Goal: Task Accomplishment & Management: Manage account settings

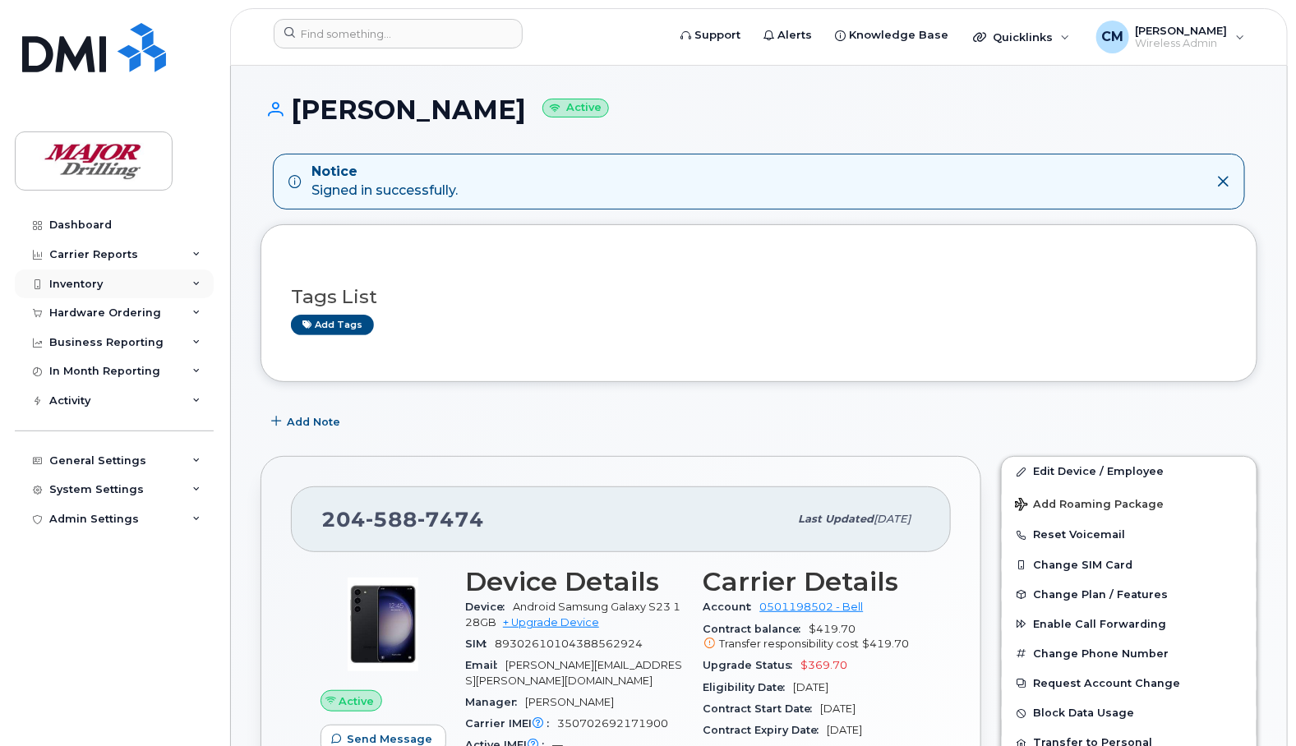
click at [76, 283] on div "Inventory" at bounding box center [75, 284] width 53 height 13
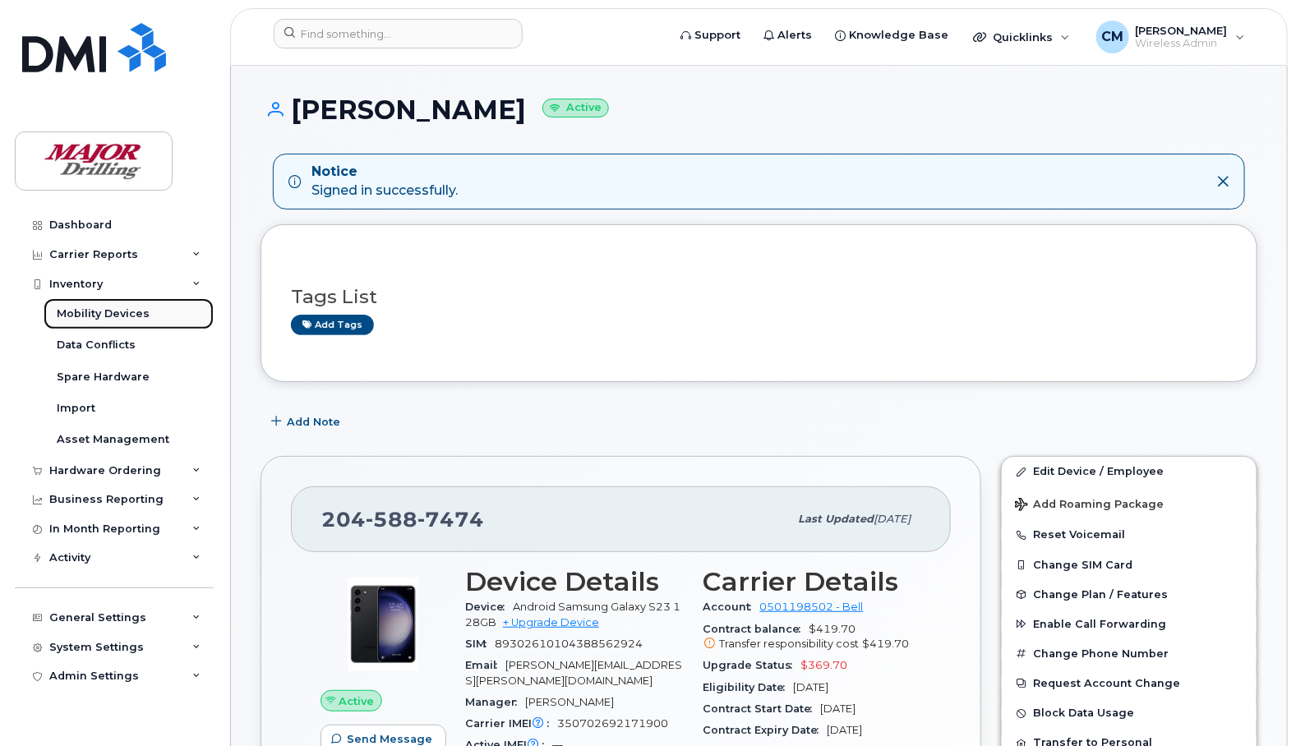
click at [105, 315] on div "Mobility Devices" at bounding box center [103, 313] width 93 height 15
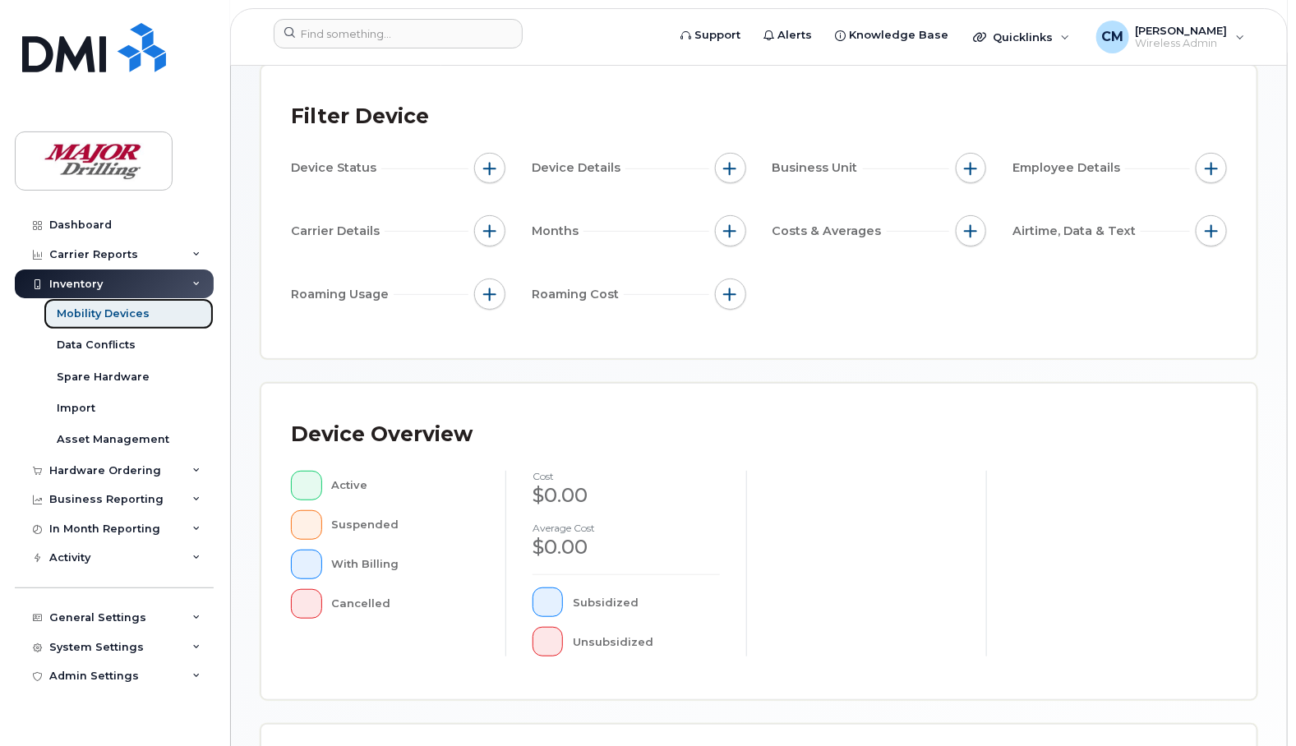
scroll to position [481, 0]
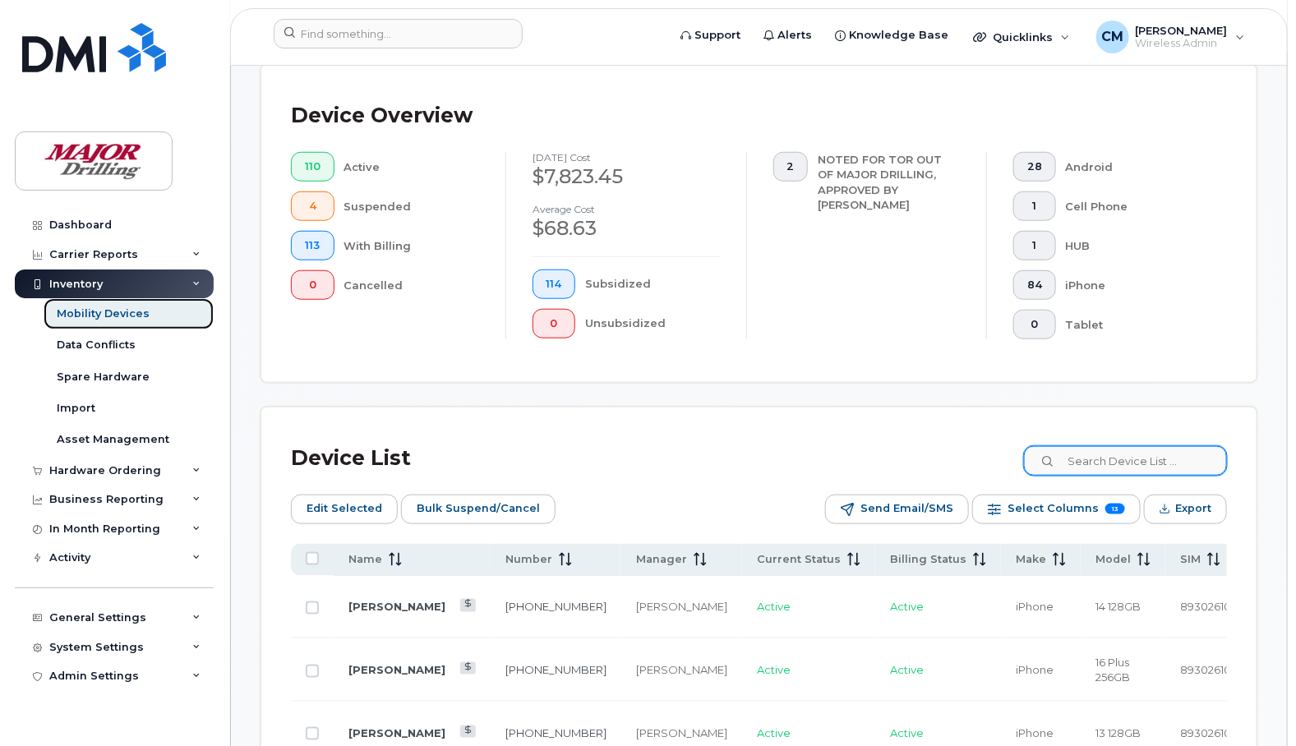
scroll to position [523, 0]
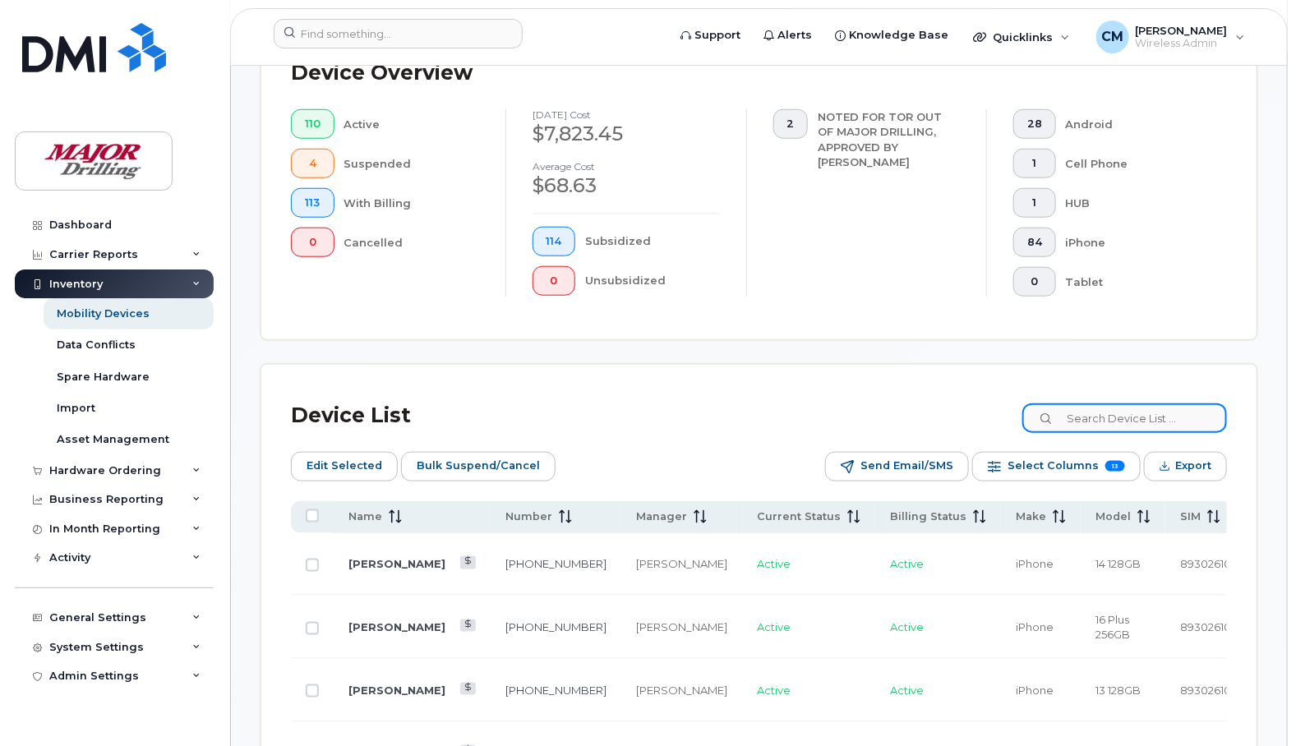
click at [1139, 419] on input at bounding box center [1124, 418] width 205 height 30
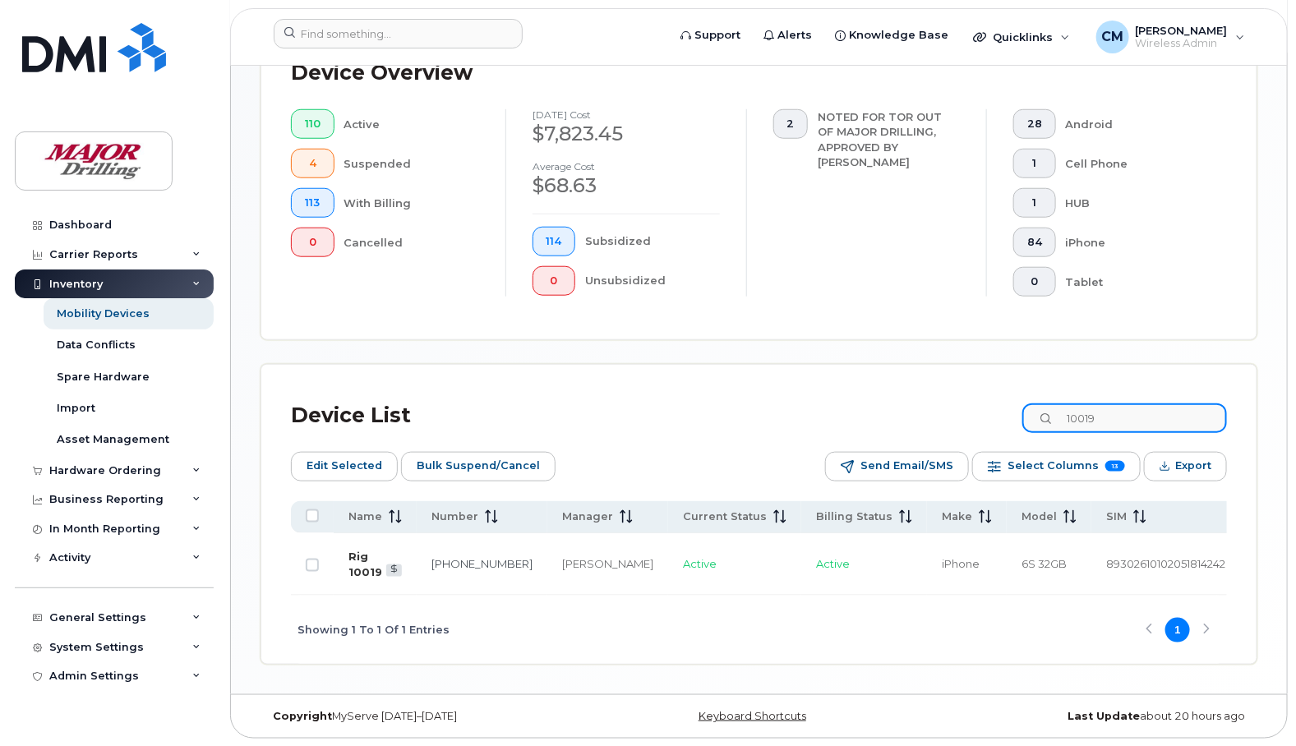
type input "10019"
click at [363, 557] on link "Rig 10019" at bounding box center [365, 564] width 34 height 29
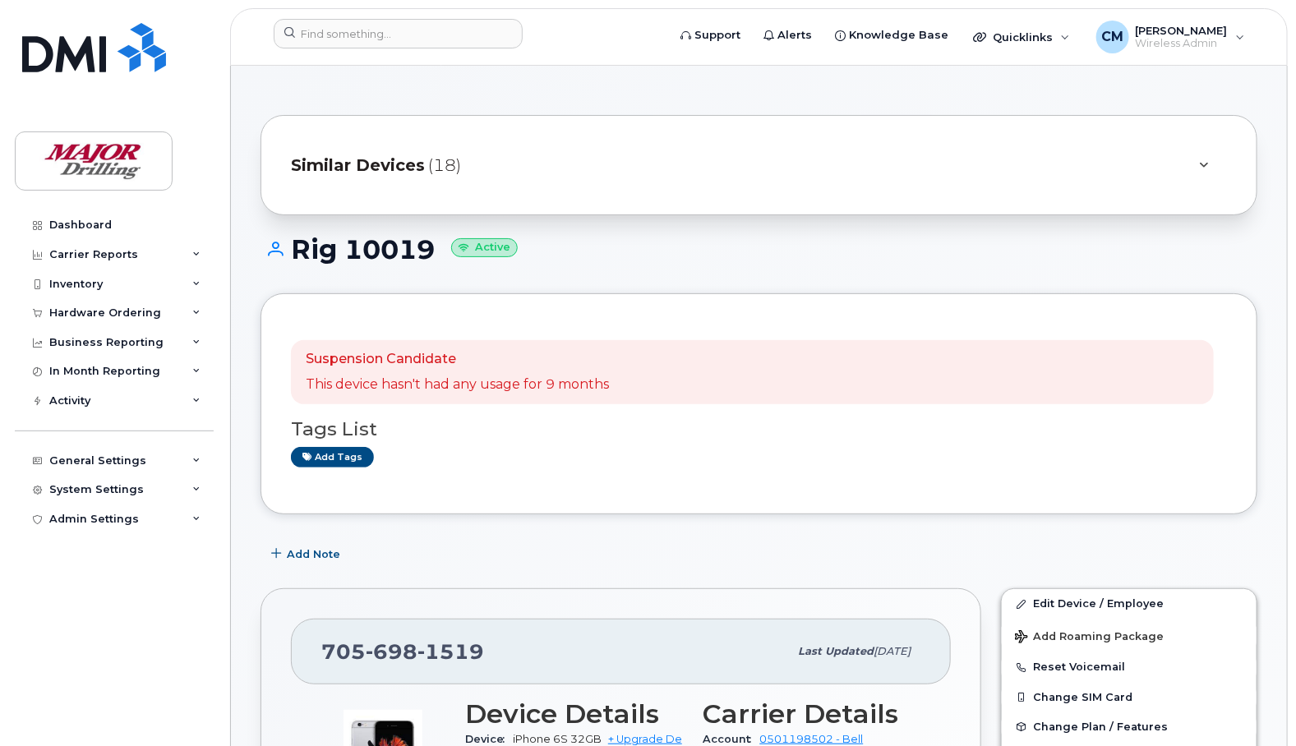
click at [1199, 163] on icon at bounding box center [1203, 165] width 9 height 11
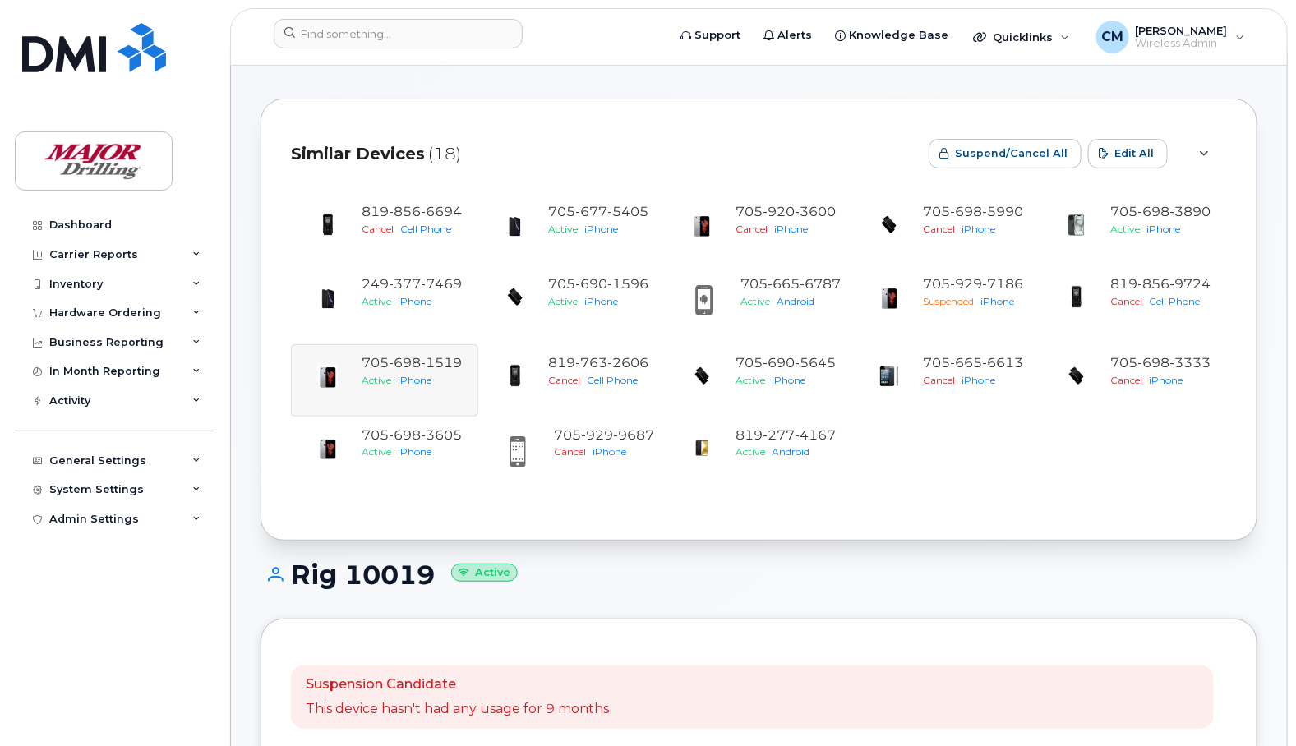
scroll to position [513, 0]
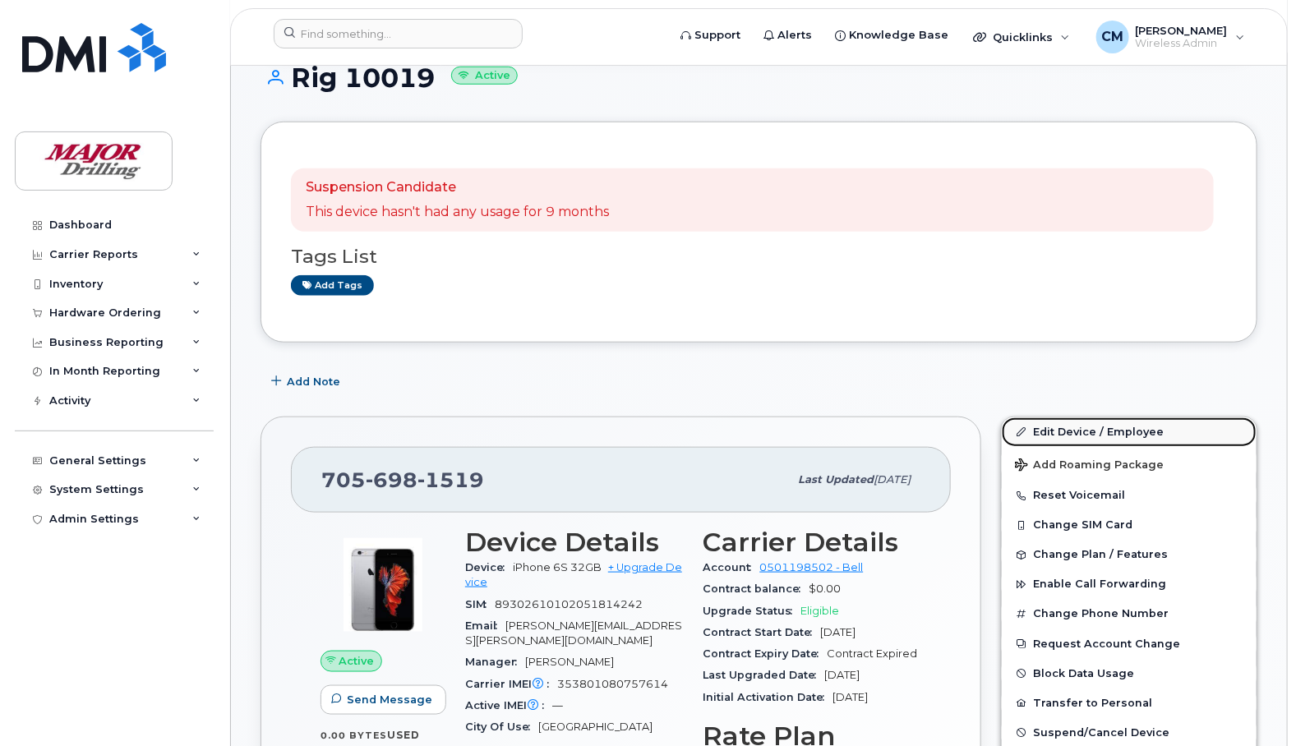
click at [1070, 429] on link "Edit Device / Employee" at bounding box center [1128, 432] width 255 height 30
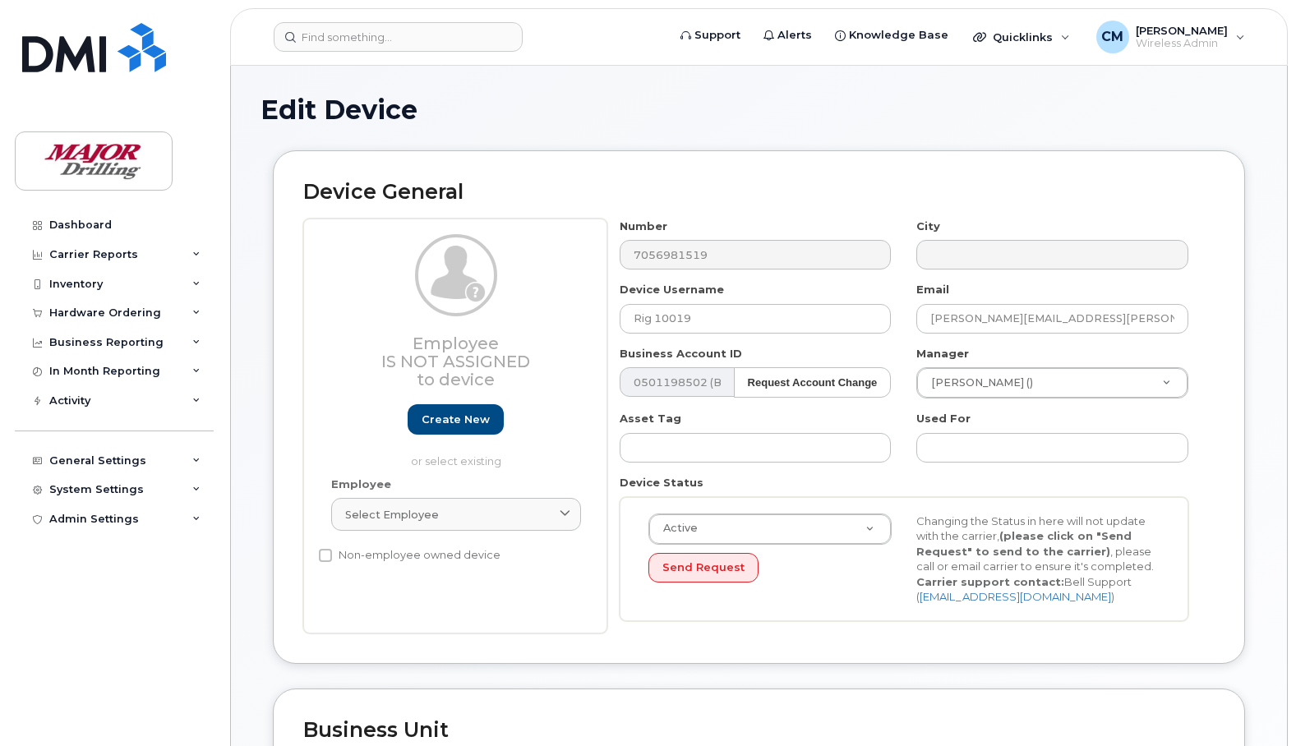
select select "2713162"
click at [545, 93] on div "Edit Device Device General Employee Is not assigned to device Create new or sel…" at bounding box center [759, 737] width 1056 height 1343
click at [647, 124] on div "Edit Device" at bounding box center [758, 122] width 997 height 55
click at [617, 126] on div "Edit Device" at bounding box center [758, 122] width 997 height 55
drag, startPoint x: 676, startPoint y: 315, endPoint x: 712, endPoint y: 314, distance: 36.2
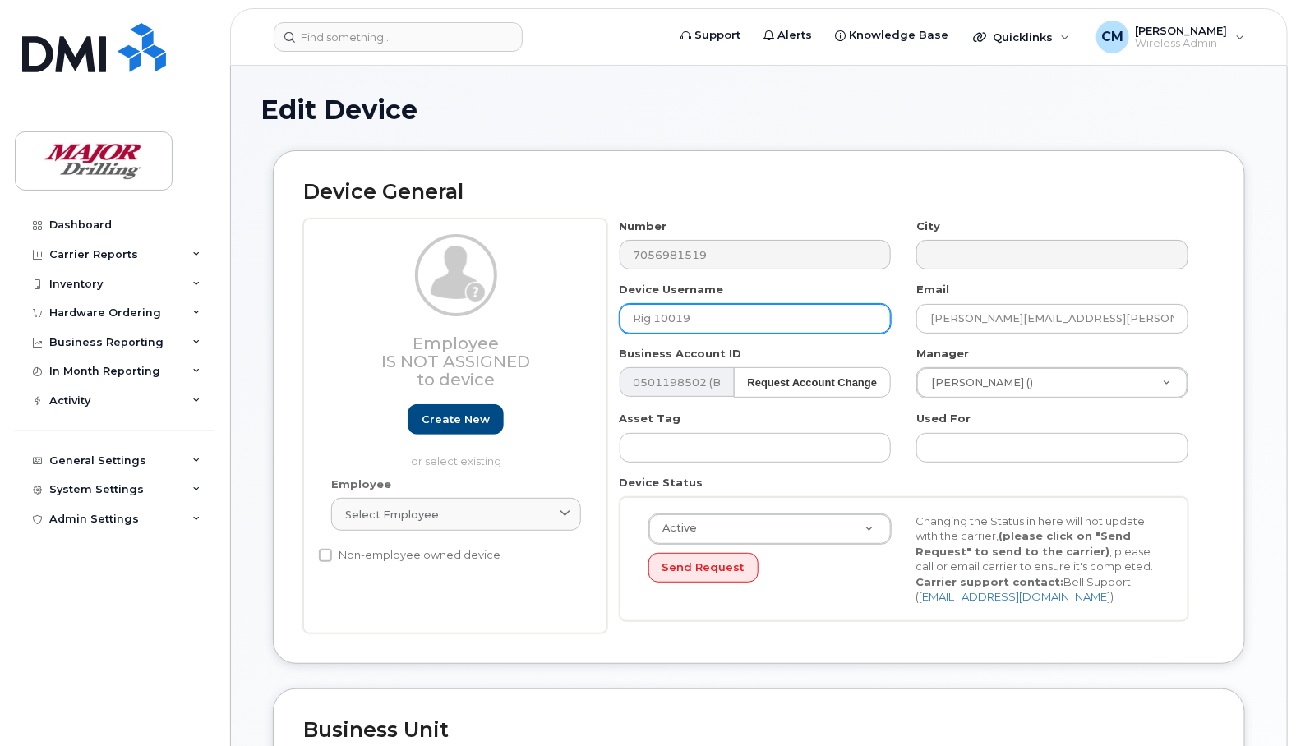
click at [712, 314] on input "Rig 10019" at bounding box center [755, 319] width 272 height 30
click at [705, 320] on input "Rig 10019" at bounding box center [755, 319] width 272 height 30
drag, startPoint x: 676, startPoint y: 320, endPoint x: 707, endPoint y: 320, distance: 31.2
click at [707, 320] on input "Rig 10019" at bounding box center [755, 319] width 272 height 30
click at [602, 113] on h1 "Edit Device" at bounding box center [758, 109] width 997 height 29
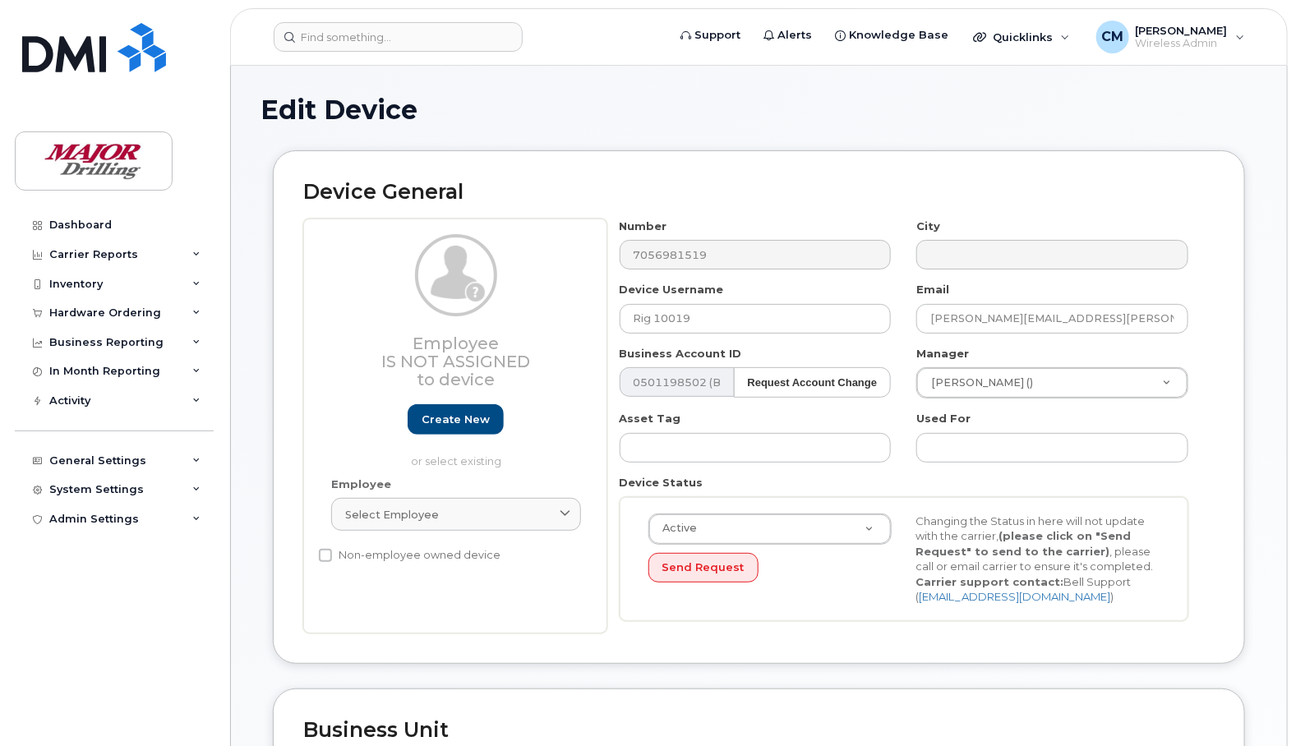
click at [660, 104] on h1 "Edit Device" at bounding box center [758, 109] width 997 height 29
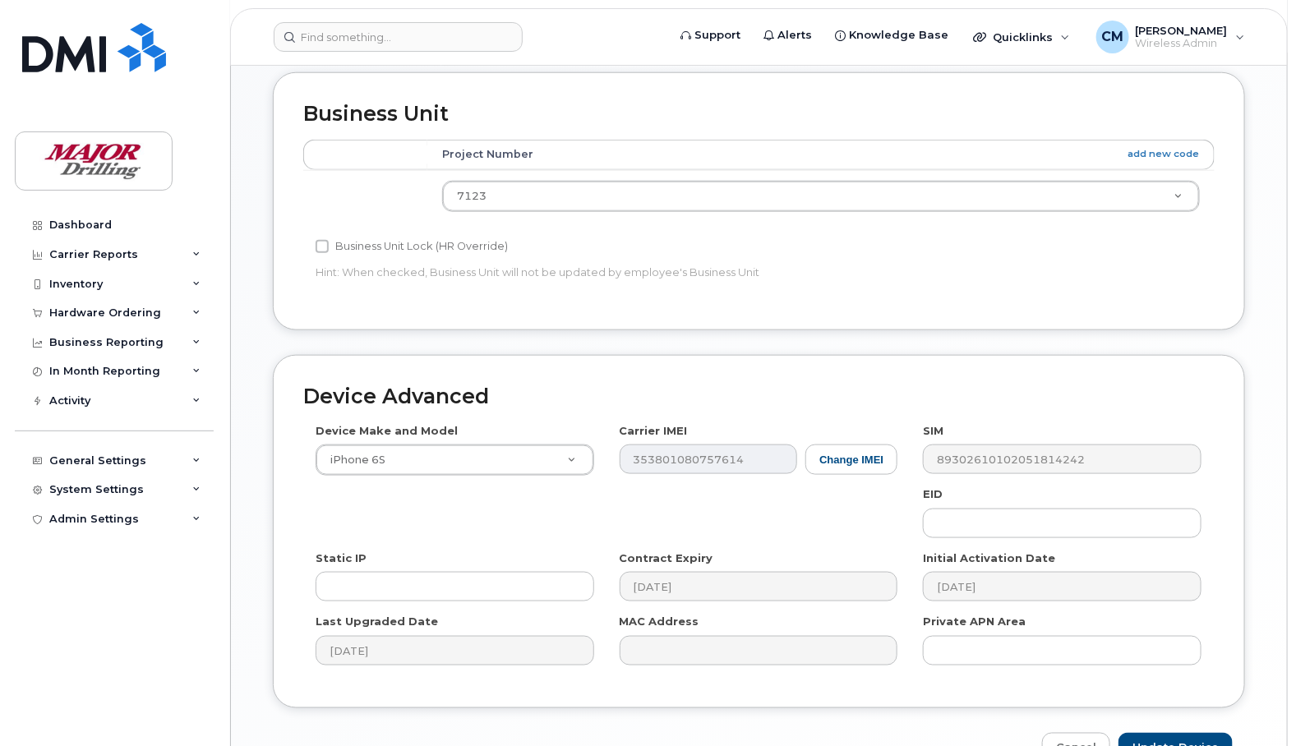
scroll to position [719, 0]
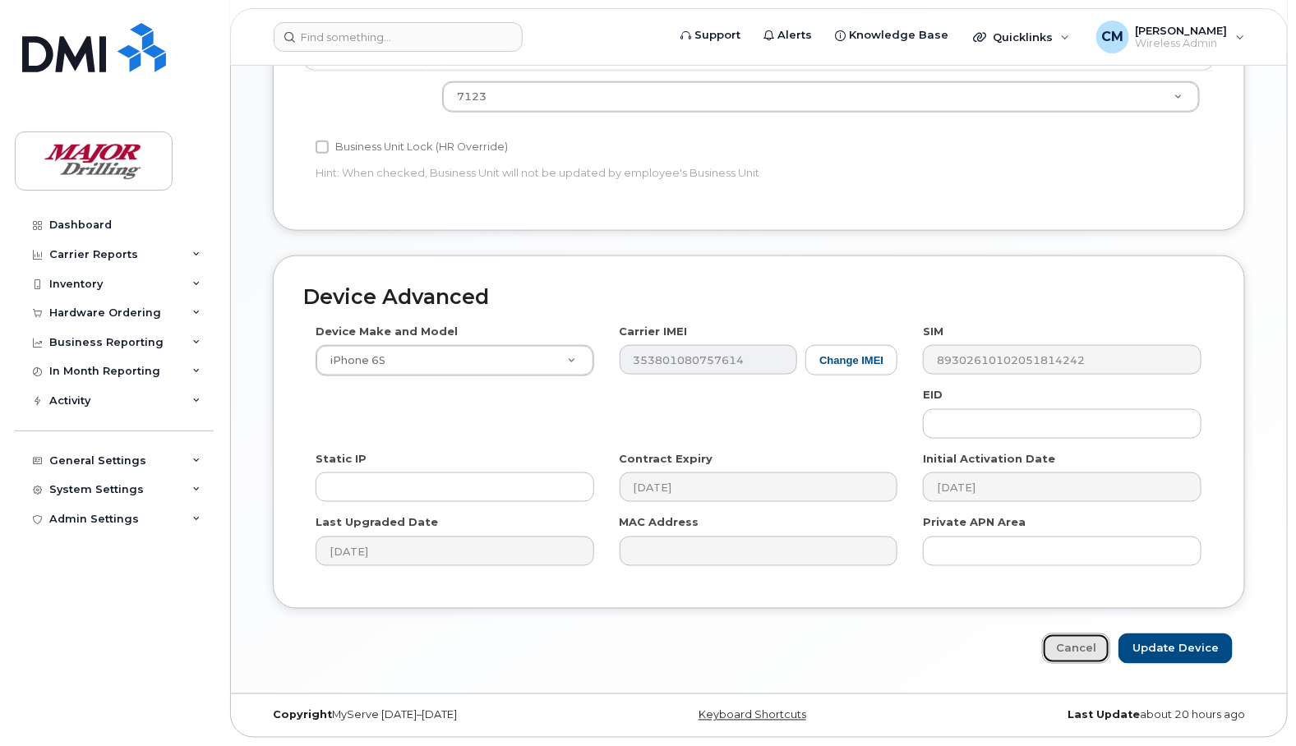
click at [1073, 647] on link "Cancel" at bounding box center [1076, 648] width 68 height 30
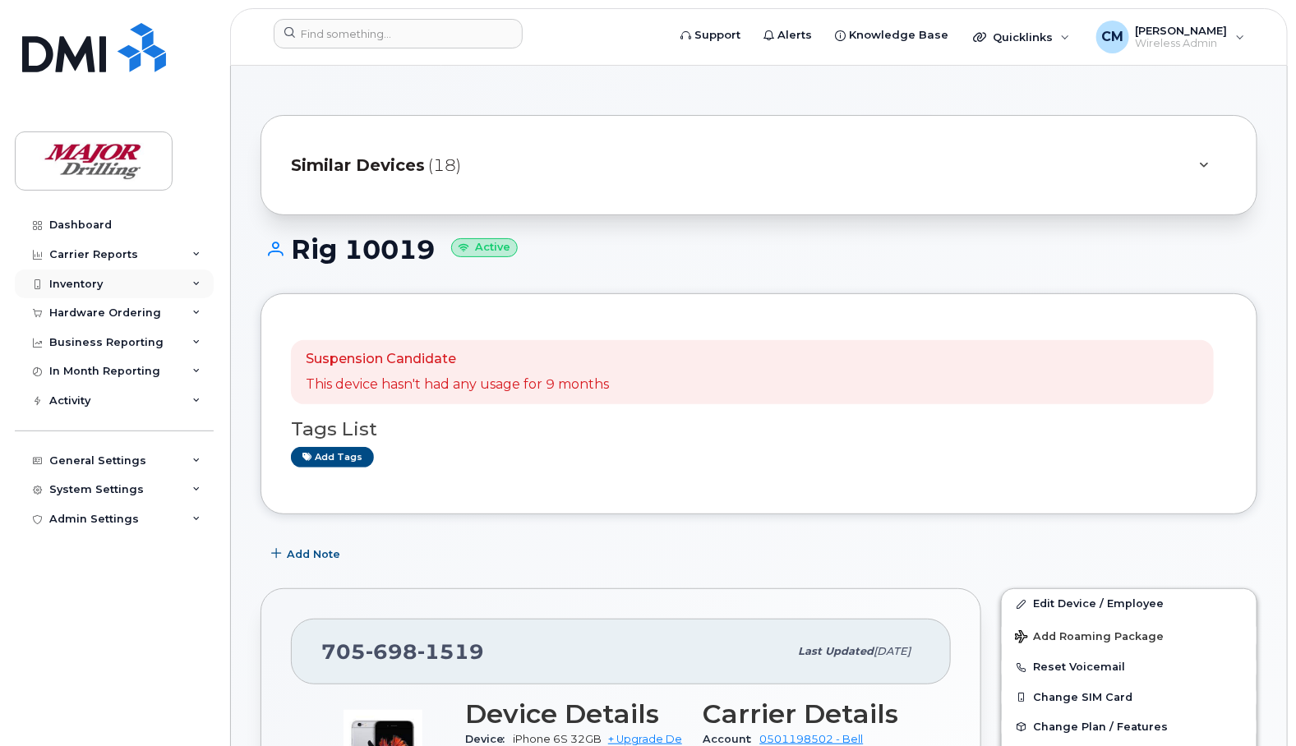
click at [86, 283] on div "Inventory" at bounding box center [75, 284] width 53 height 13
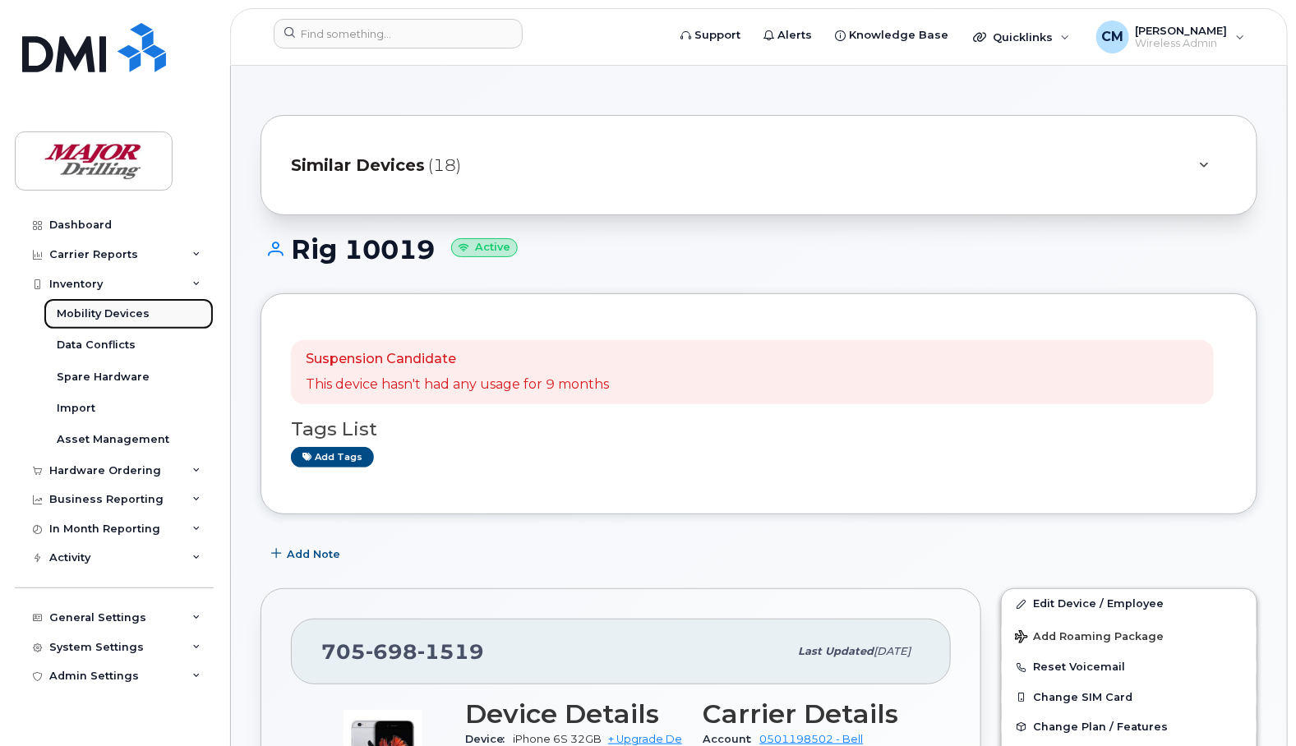
click at [97, 314] on div "Mobility Devices" at bounding box center [103, 313] width 93 height 15
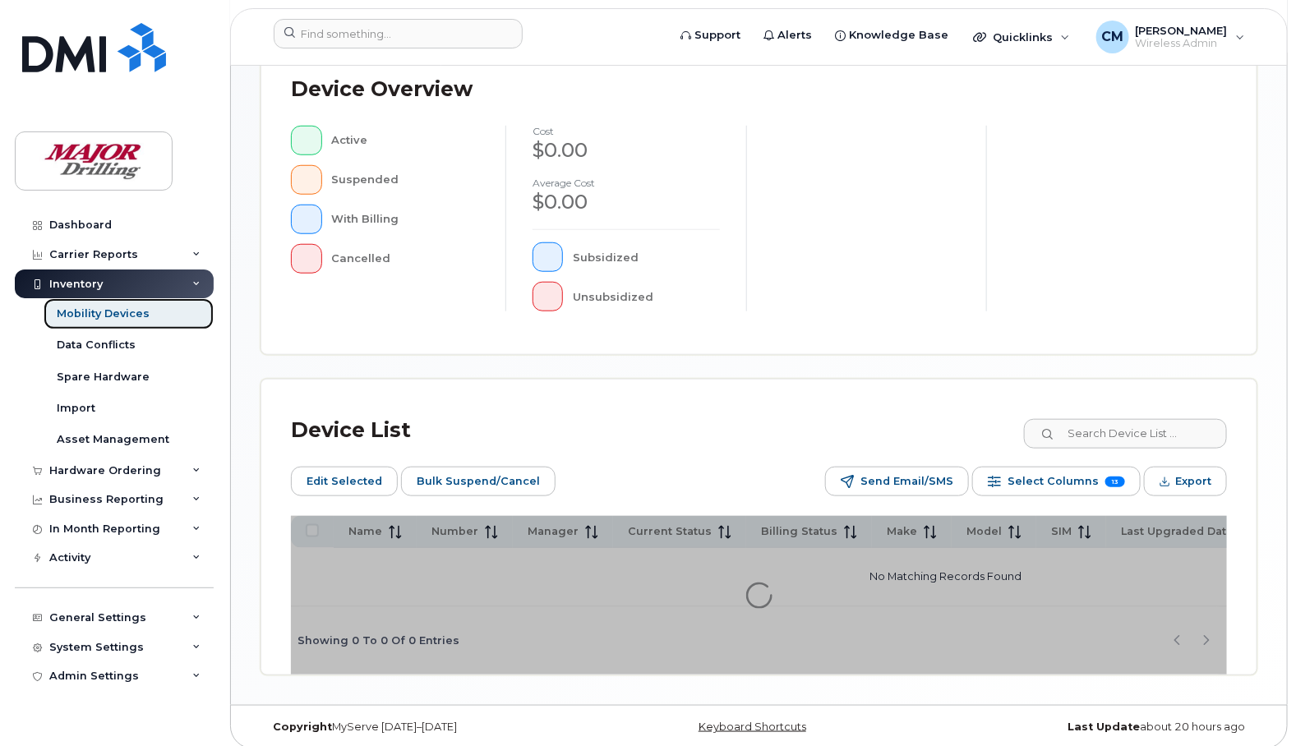
scroll to position [481, 0]
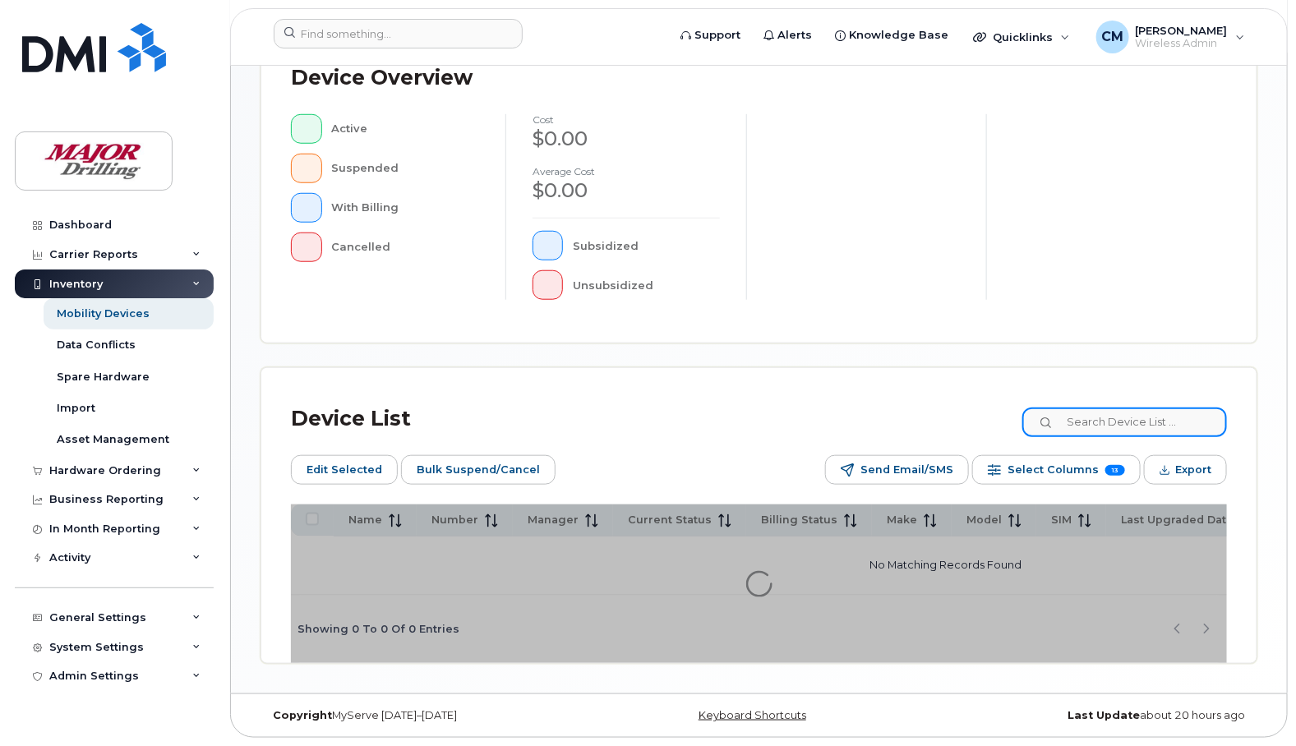
click at [1136, 417] on input at bounding box center [1124, 422] width 205 height 30
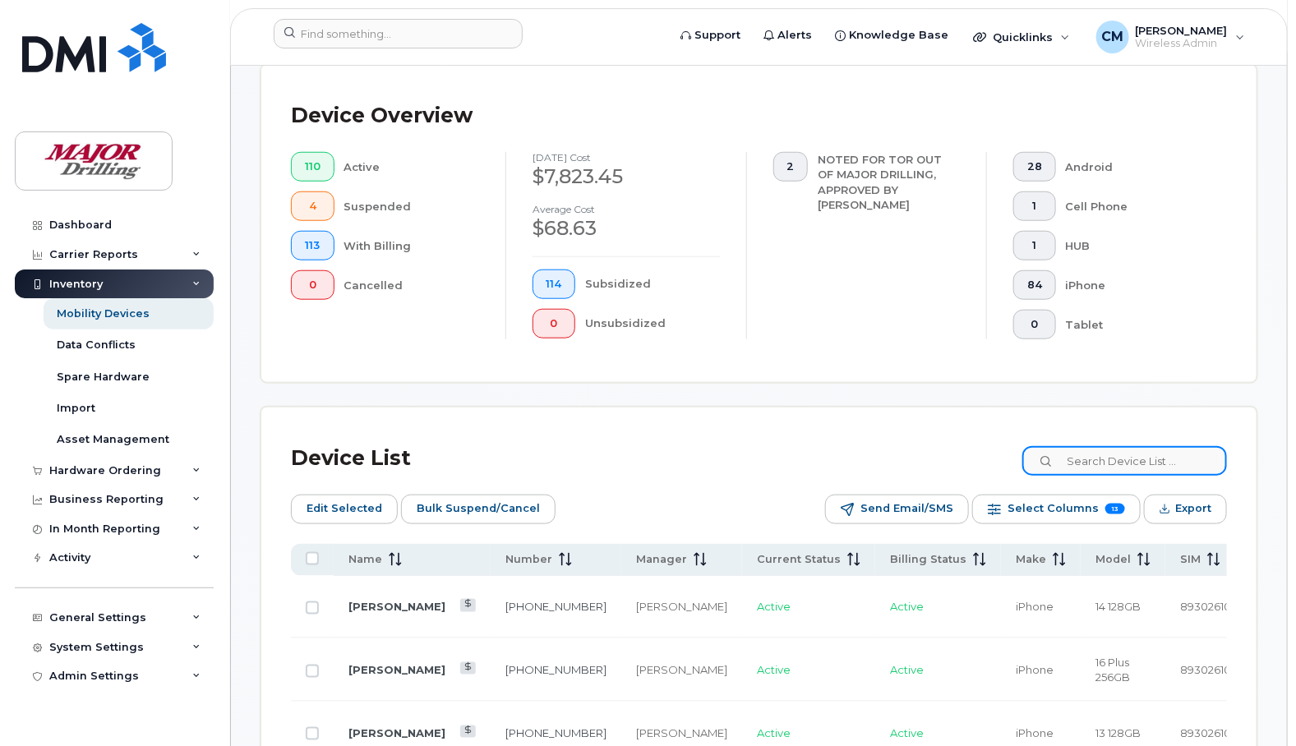
scroll to position [523, 0]
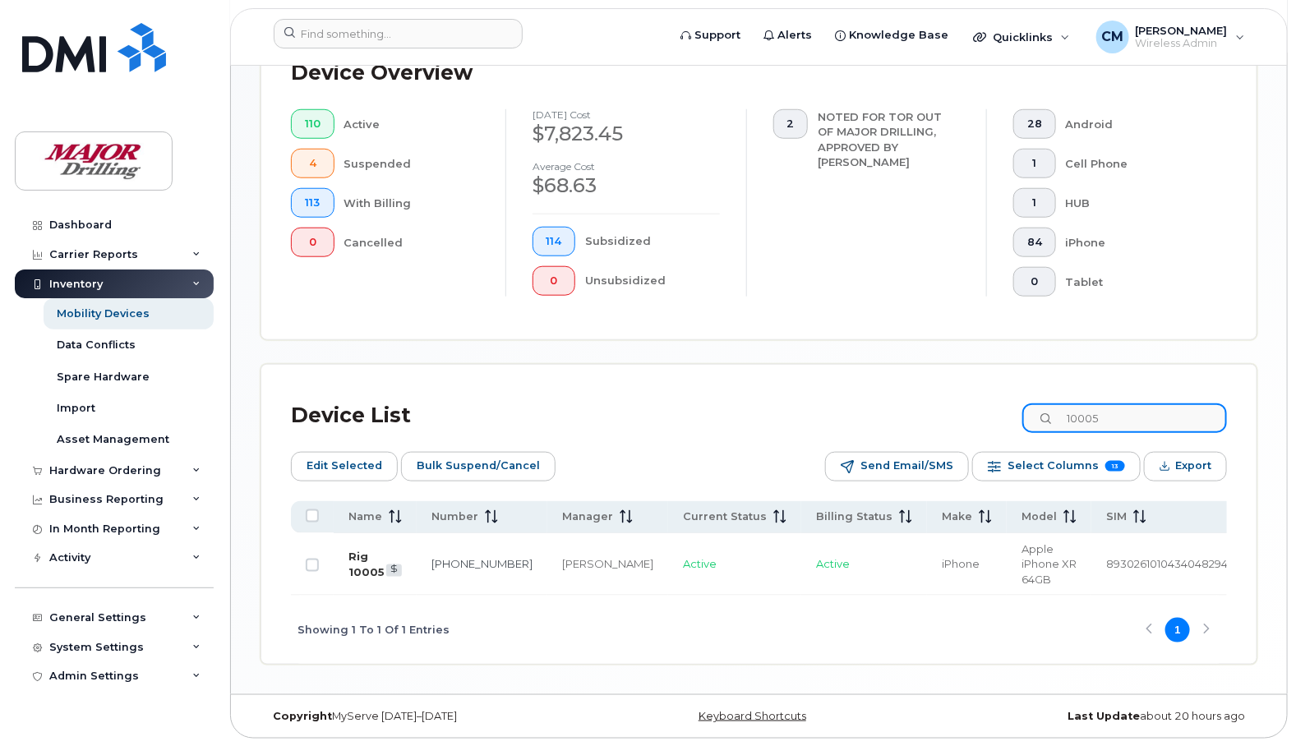
type input "10005"
click at [356, 568] on link "Rig 10005" at bounding box center [366, 564] width 36 height 29
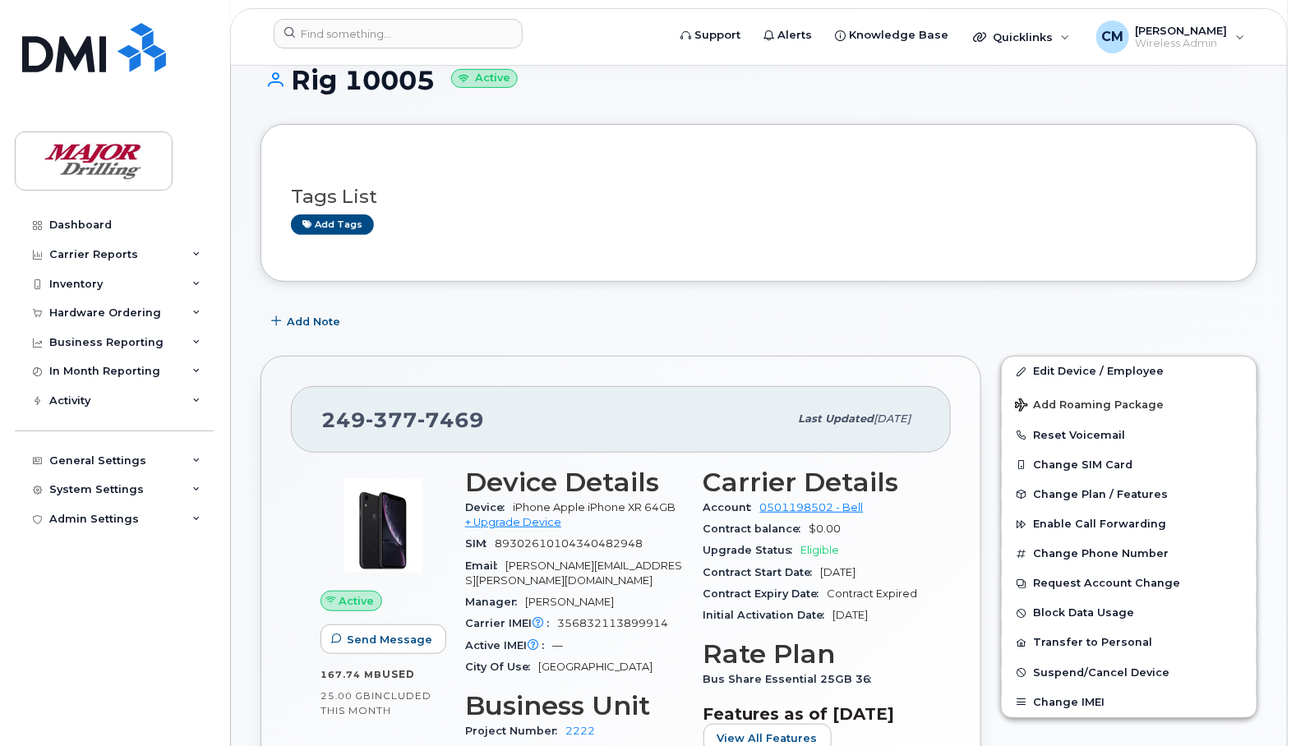
scroll to position [205, 0]
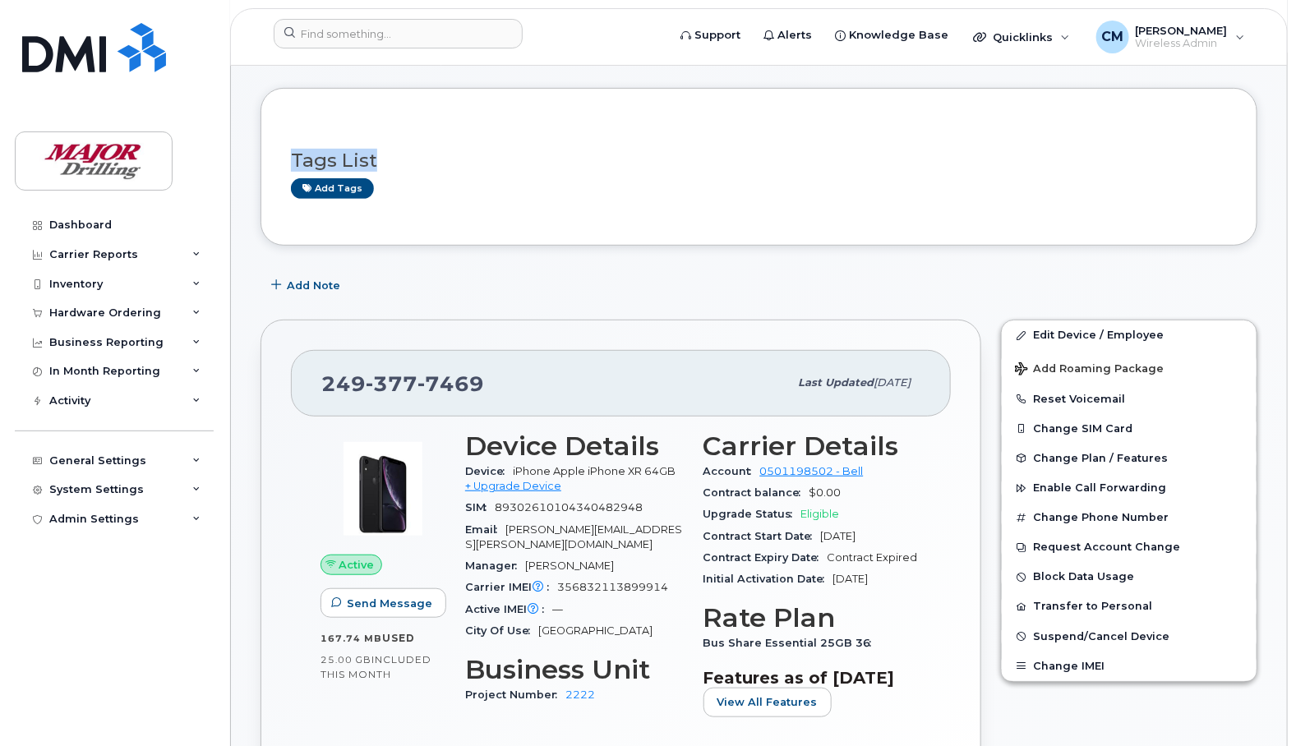
drag, startPoint x: 1295, startPoint y: 146, endPoint x: 1298, endPoint y: 133, distance: 13.5
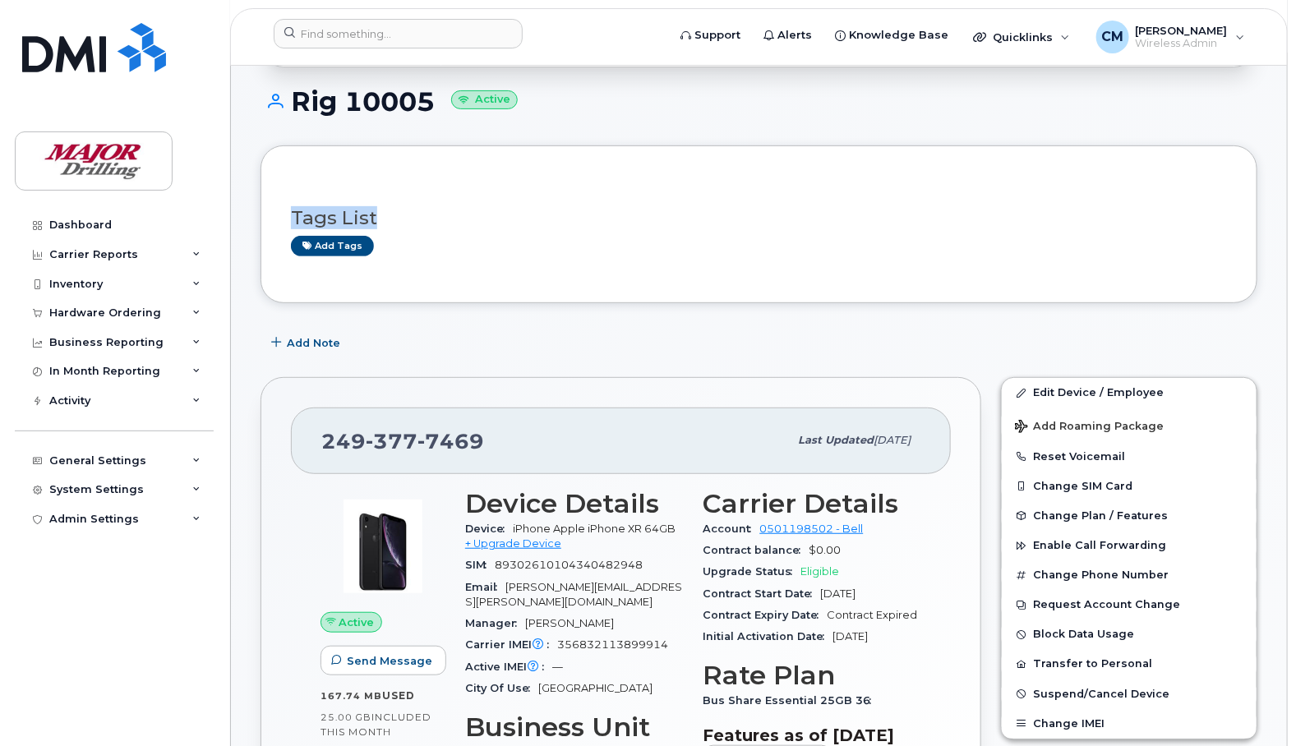
scroll to position [134, 0]
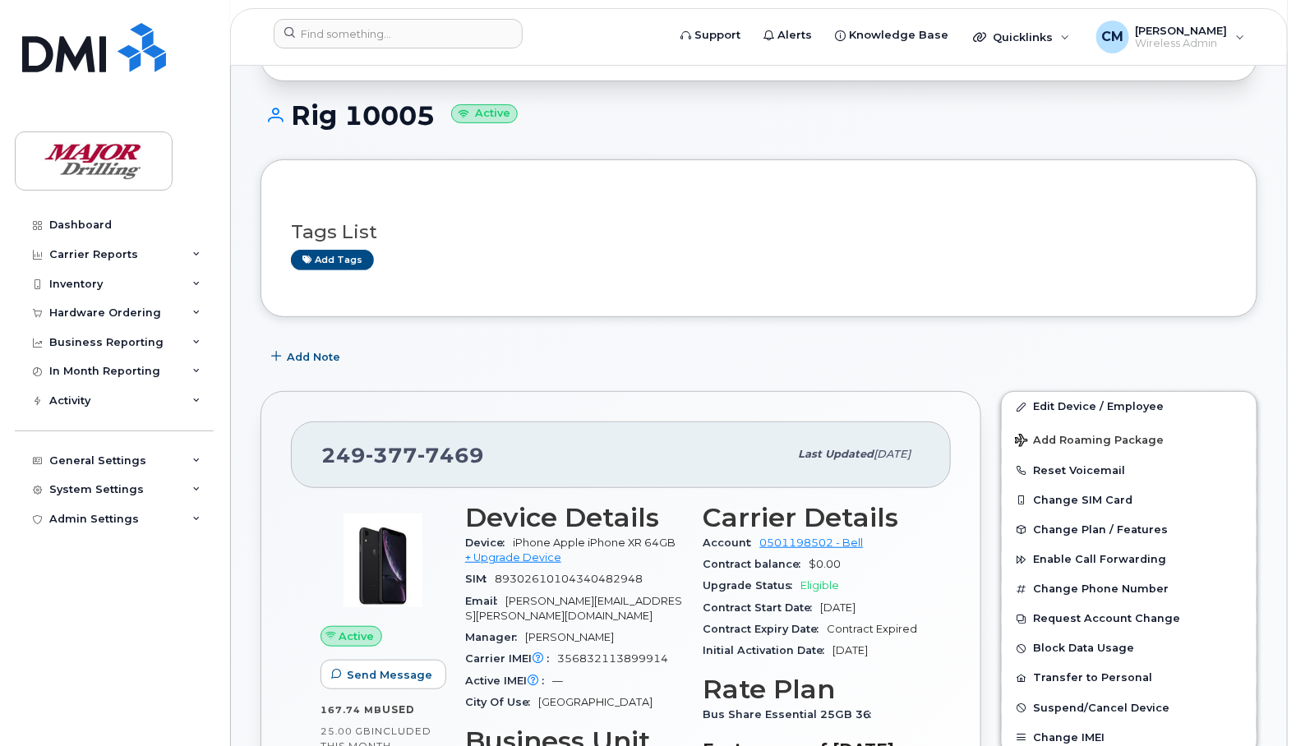
click at [809, 104] on h1 "Rig 10005 Active" at bounding box center [758, 115] width 997 height 29
click at [1061, 137] on div "Rig 10005 Active" at bounding box center [758, 130] width 997 height 58
drag, startPoint x: 810, startPoint y: 360, endPoint x: 822, endPoint y: 366, distance: 13.2
click at [822, 366] on div "Add Note" at bounding box center [758, 357] width 997 height 30
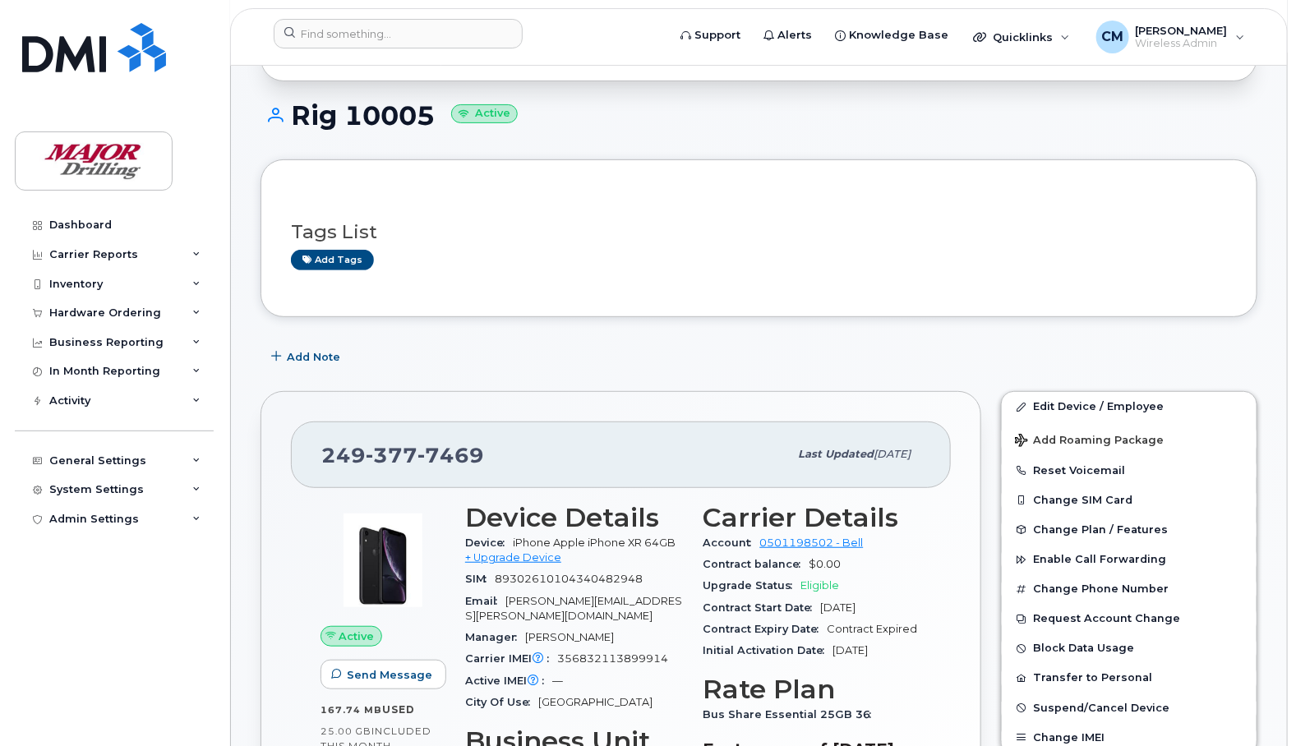
click at [119, 251] on div "Carrier Reports" at bounding box center [93, 254] width 89 height 13
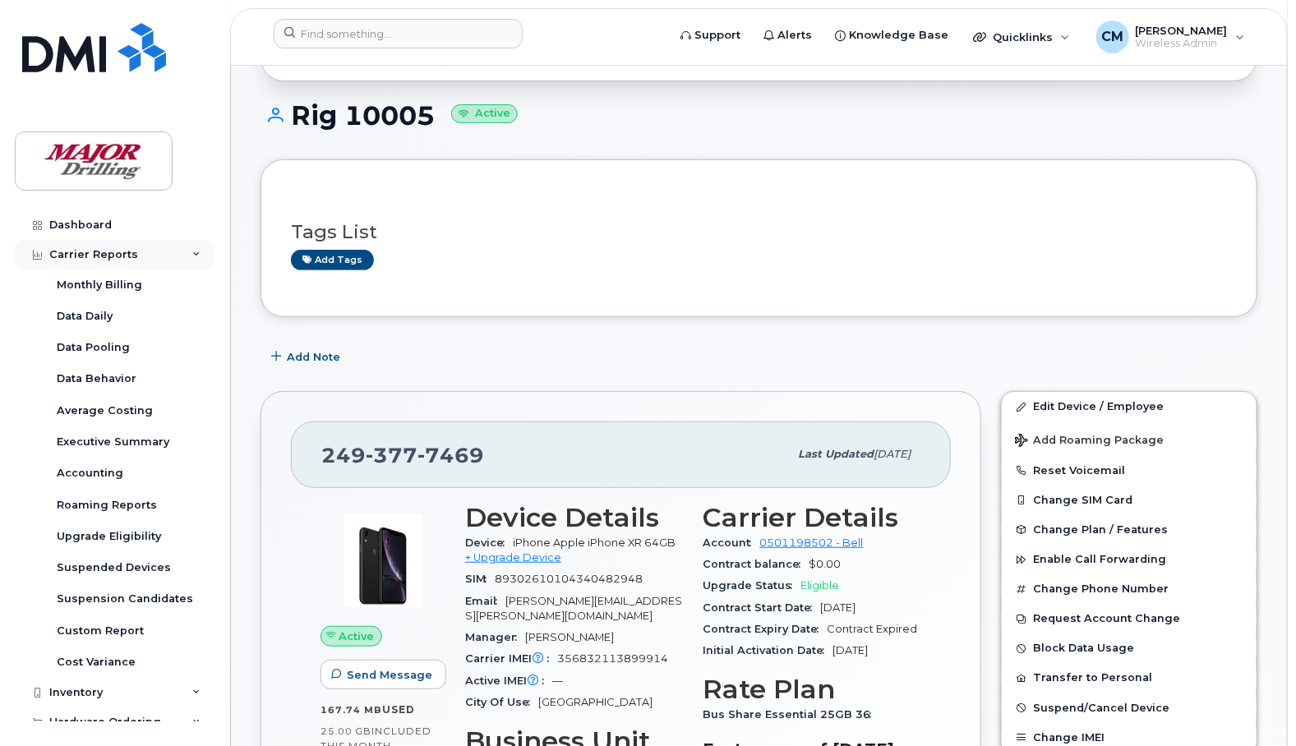
click at [93, 246] on div "Carrier Reports" at bounding box center [114, 255] width 199 height 30
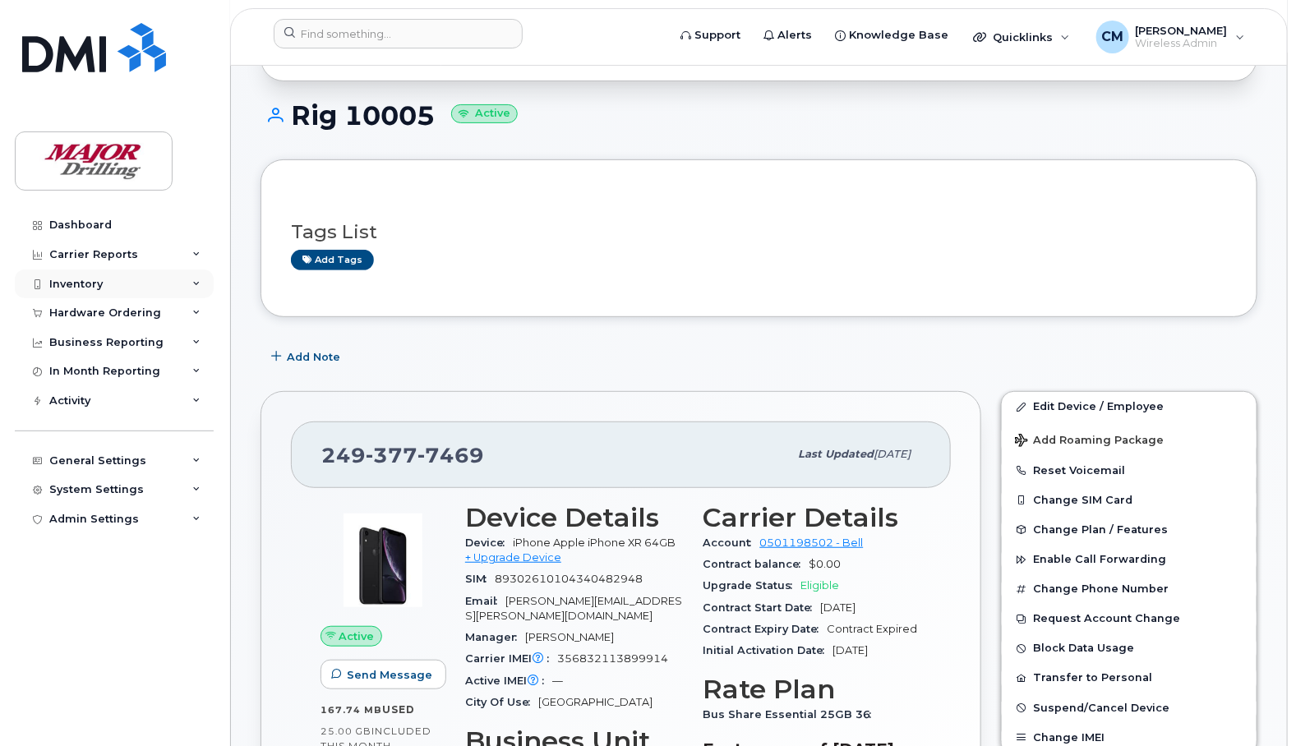
click at [83, 279] on div "Inventory" at bounding box center [75, 284] width 53 height 13
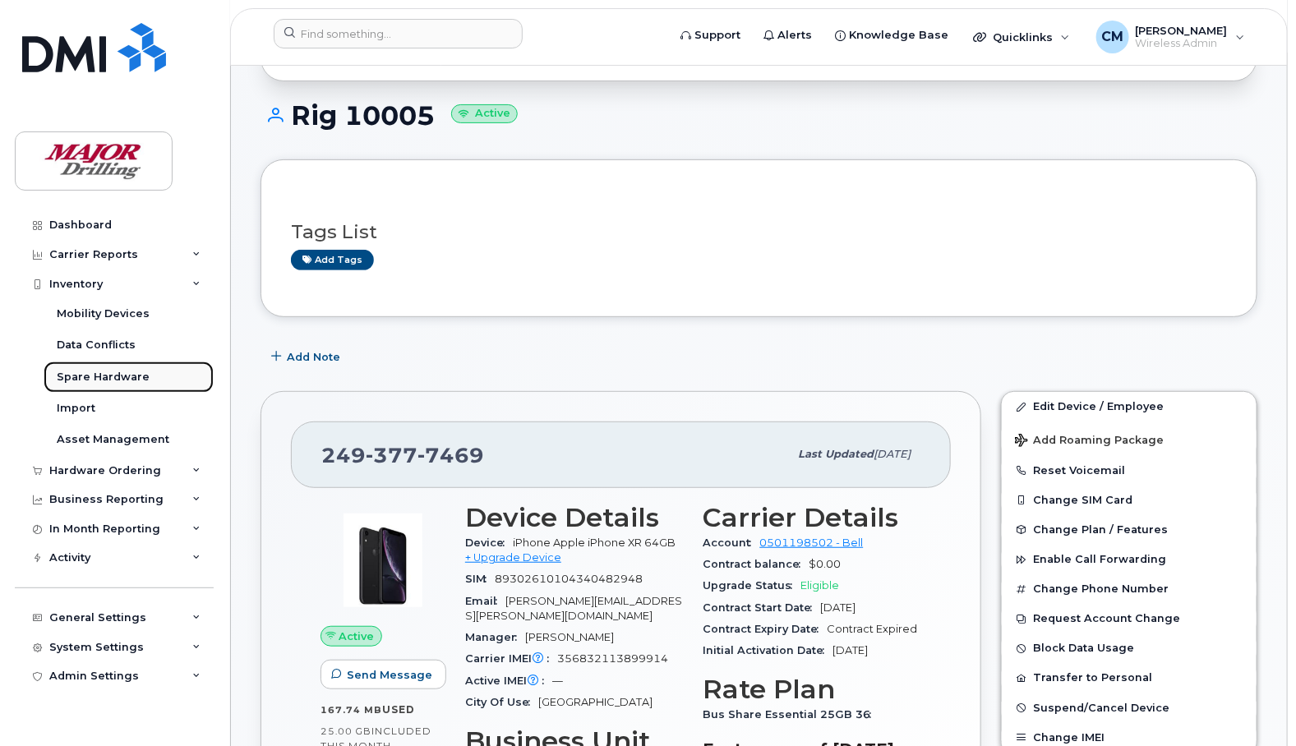
click at [104, 376] on div "Spare Hardware" at bounding box center [103, 377] width 93 height 15
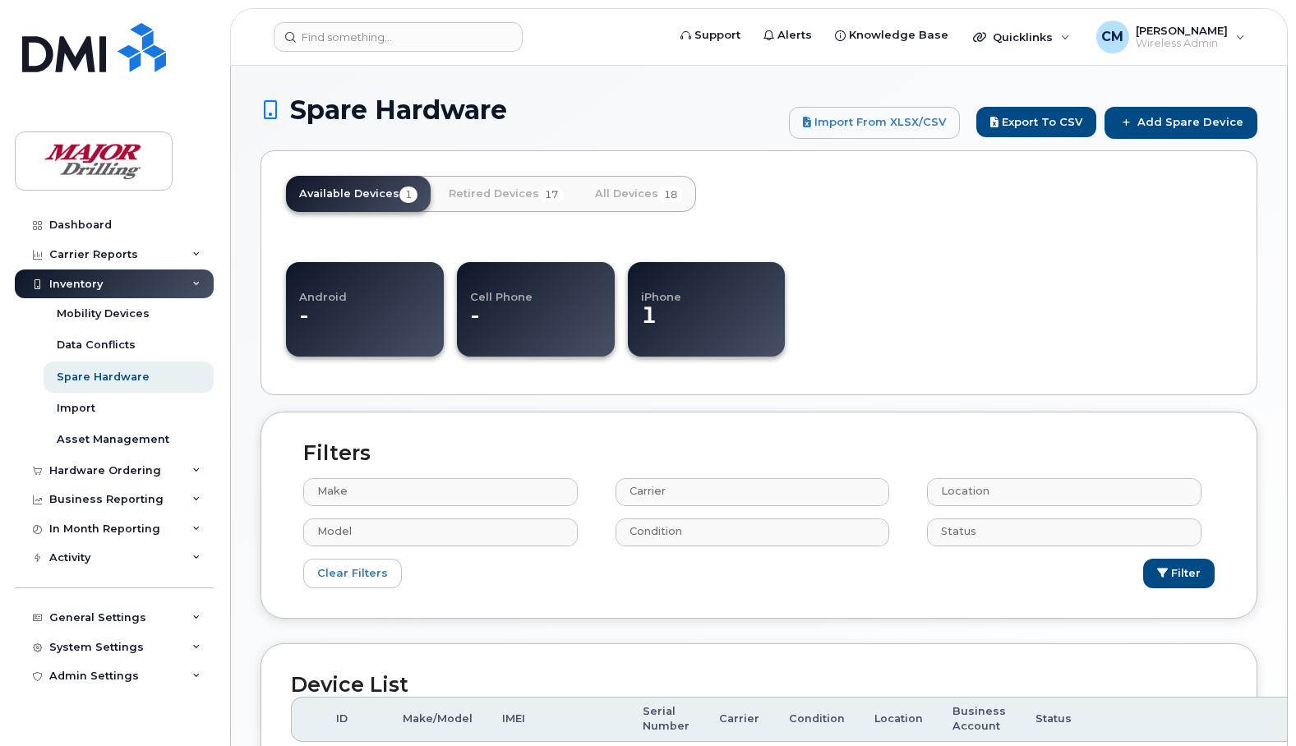
select select
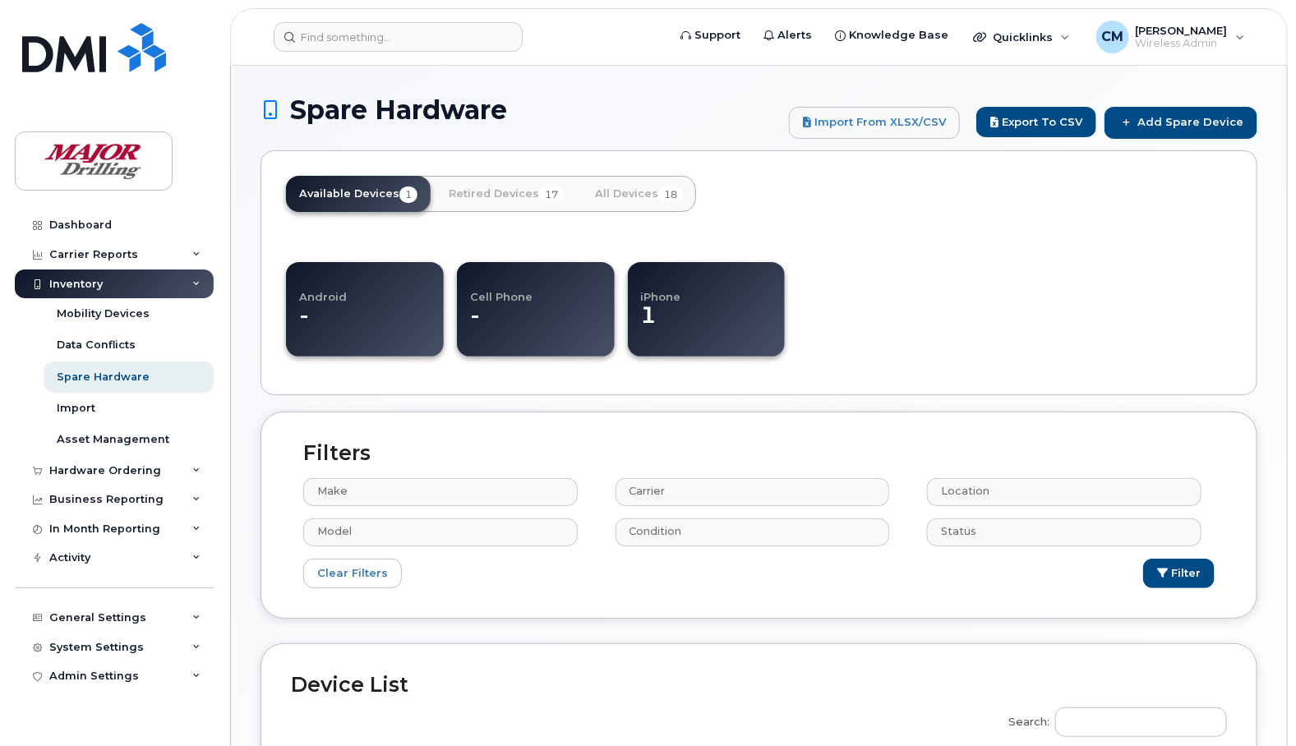
click at [663, 292] on h4 "iPhone" at bounding box center [713, 288] width 145 height 28
click at [654, 302] on dd "1" at bounding box center [713, 323] width 145 height 43
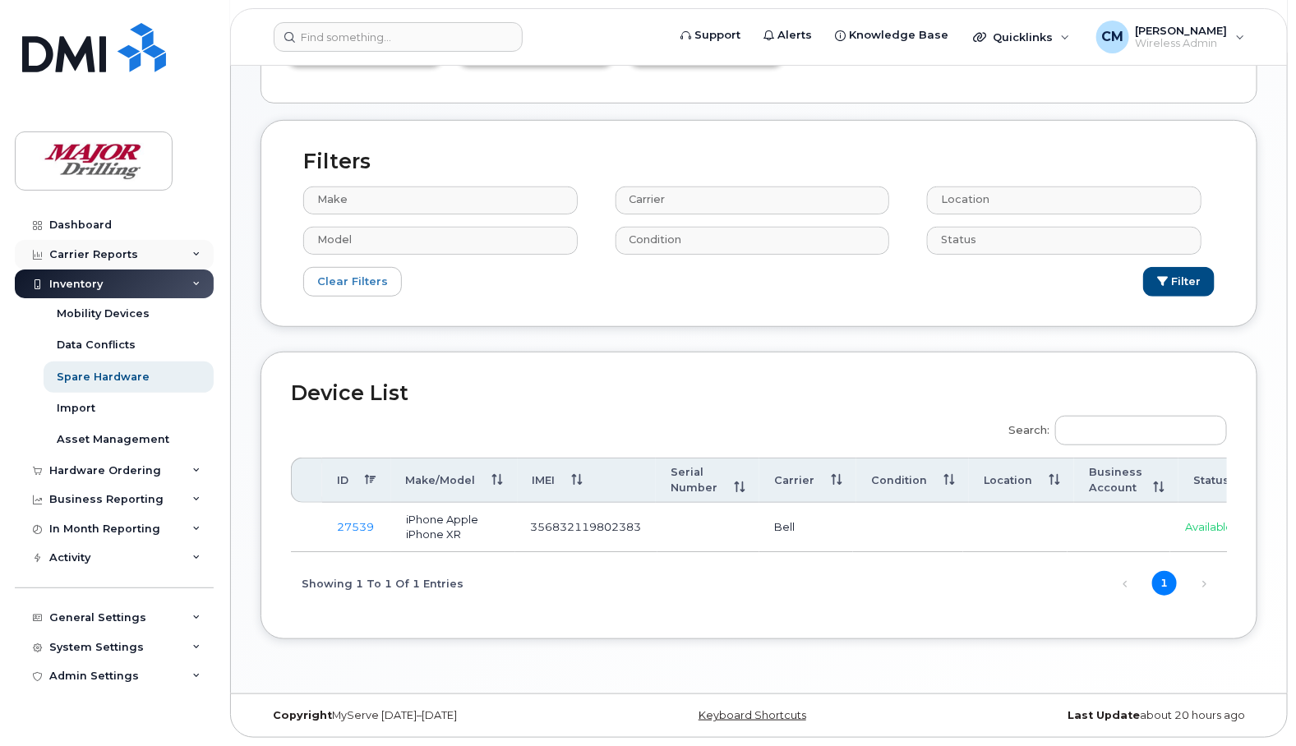
click at [103, 253] on div "Carrier Reports" at bounding box center [93, 254] width 89 height 13
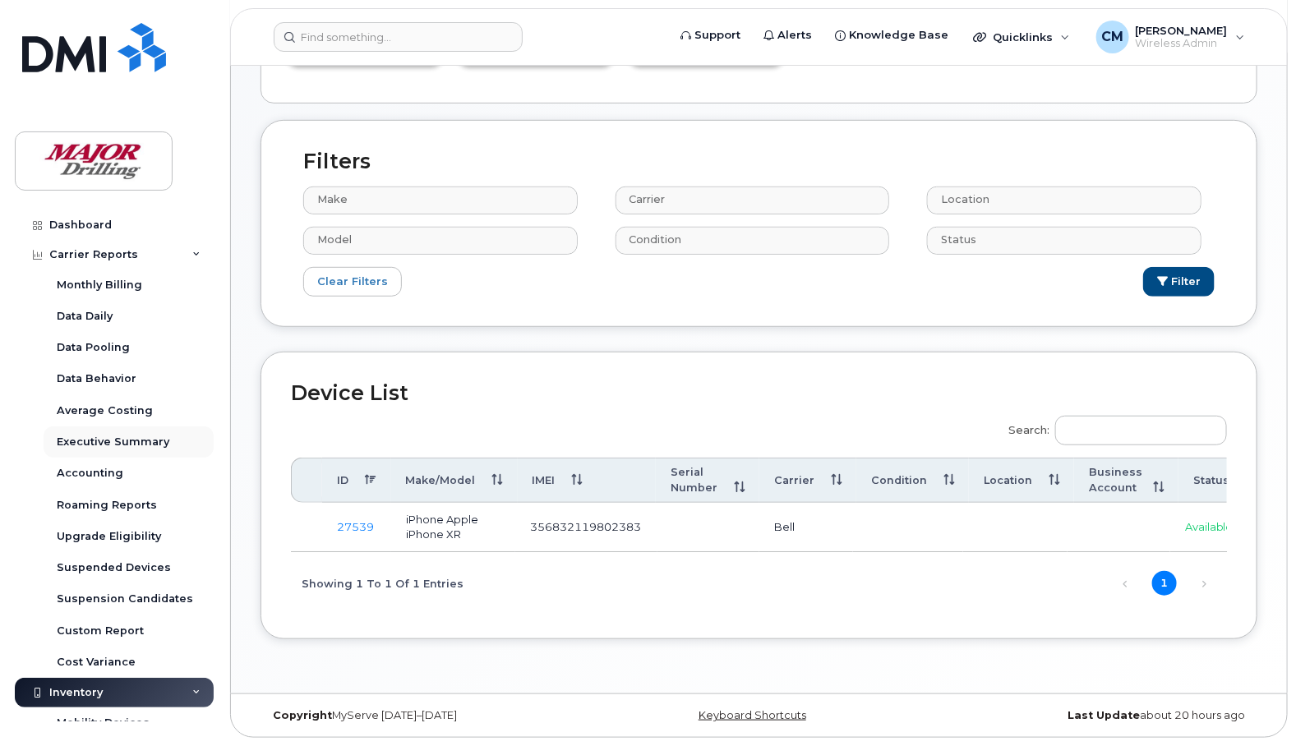
scroll to position [103, 0]
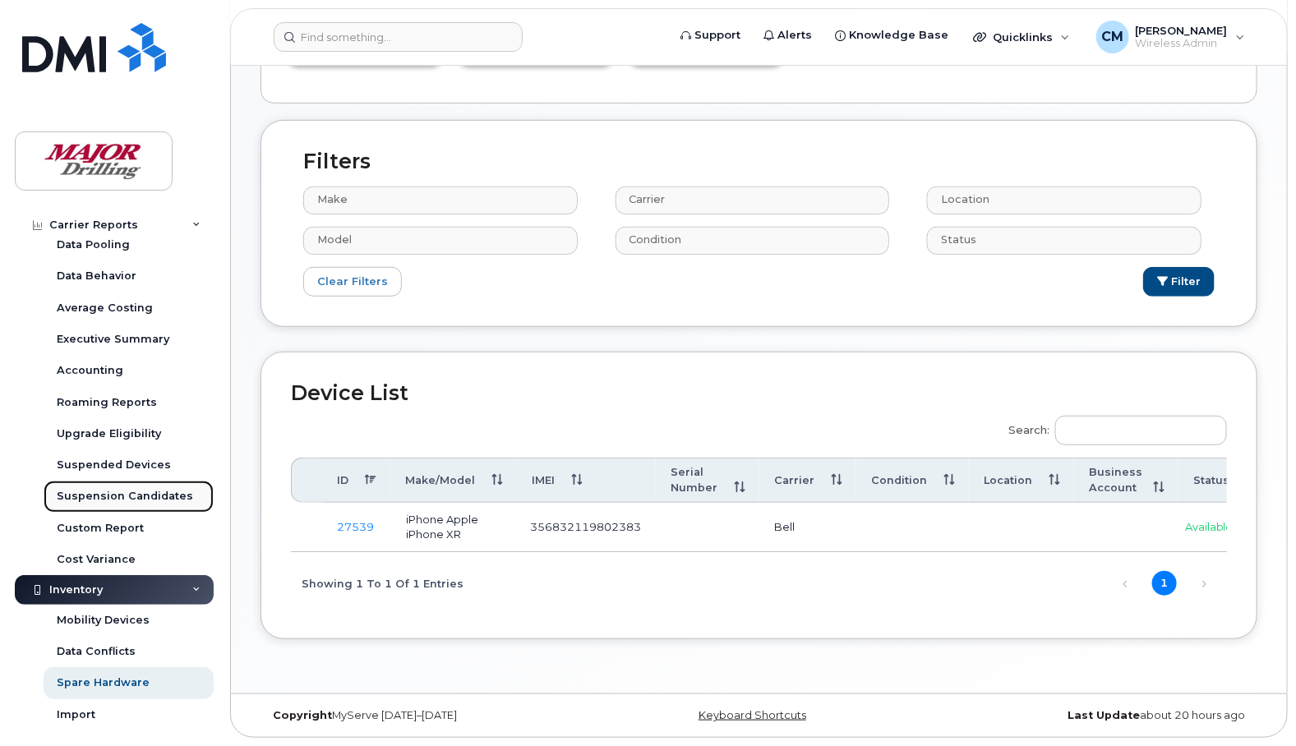
click at [119, 495] on div "Suspension Candidates" at bounding box center [125, 496] width 136 height 15
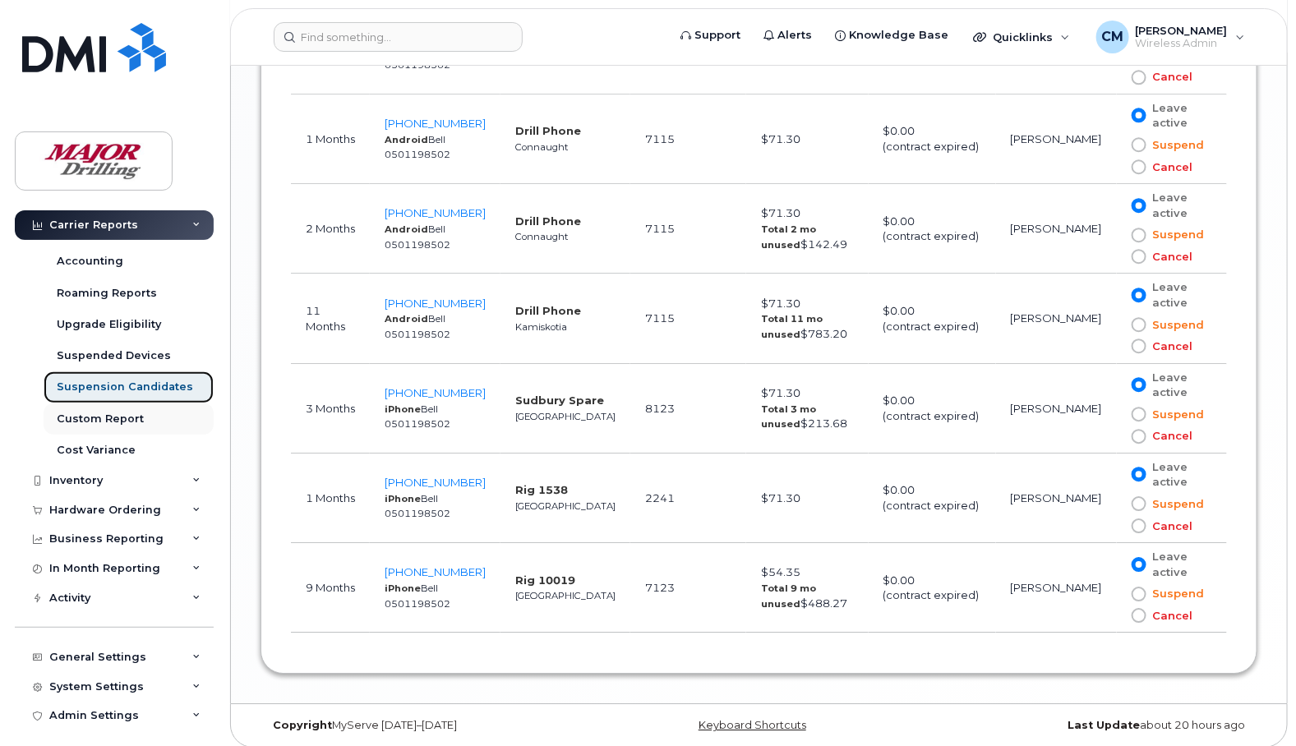
scroll to position [223, 0]
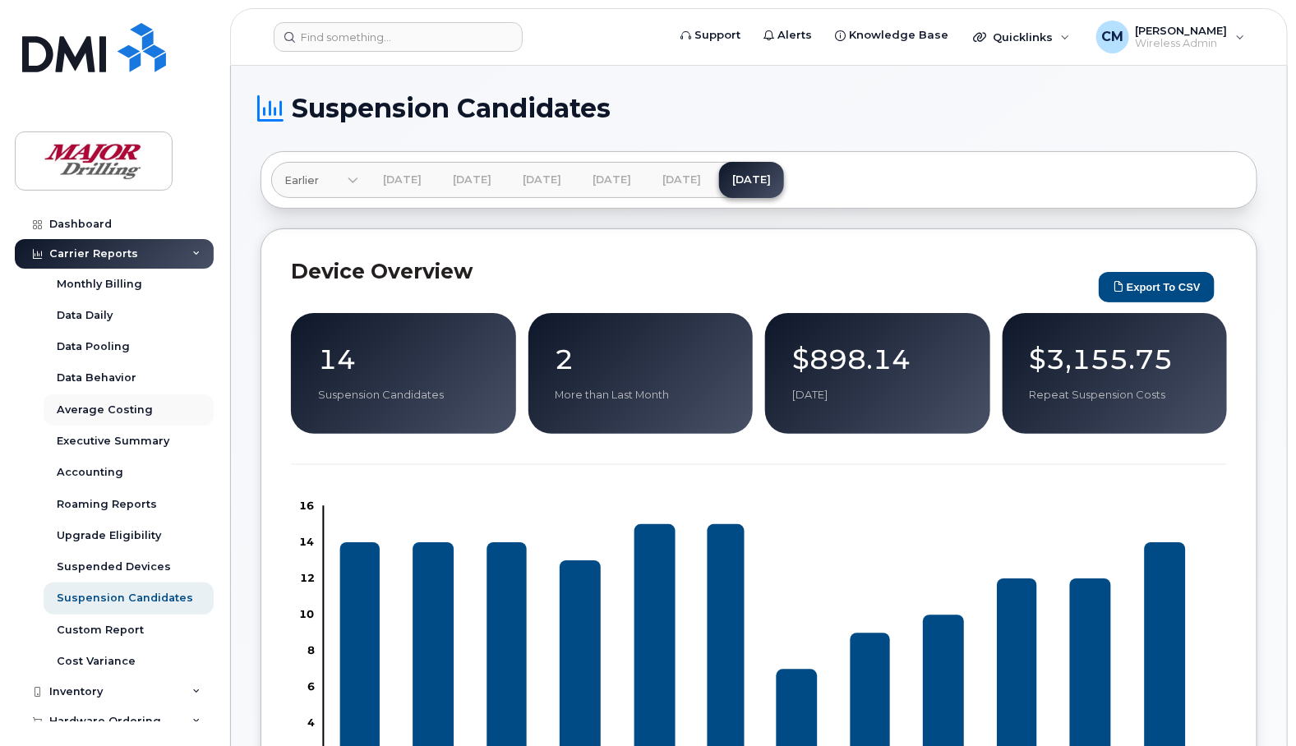
scroll to position [0, 0]
click at [108, 249] on div "Carrier Reports" at bounding box center [93, 254] width 89 height 13
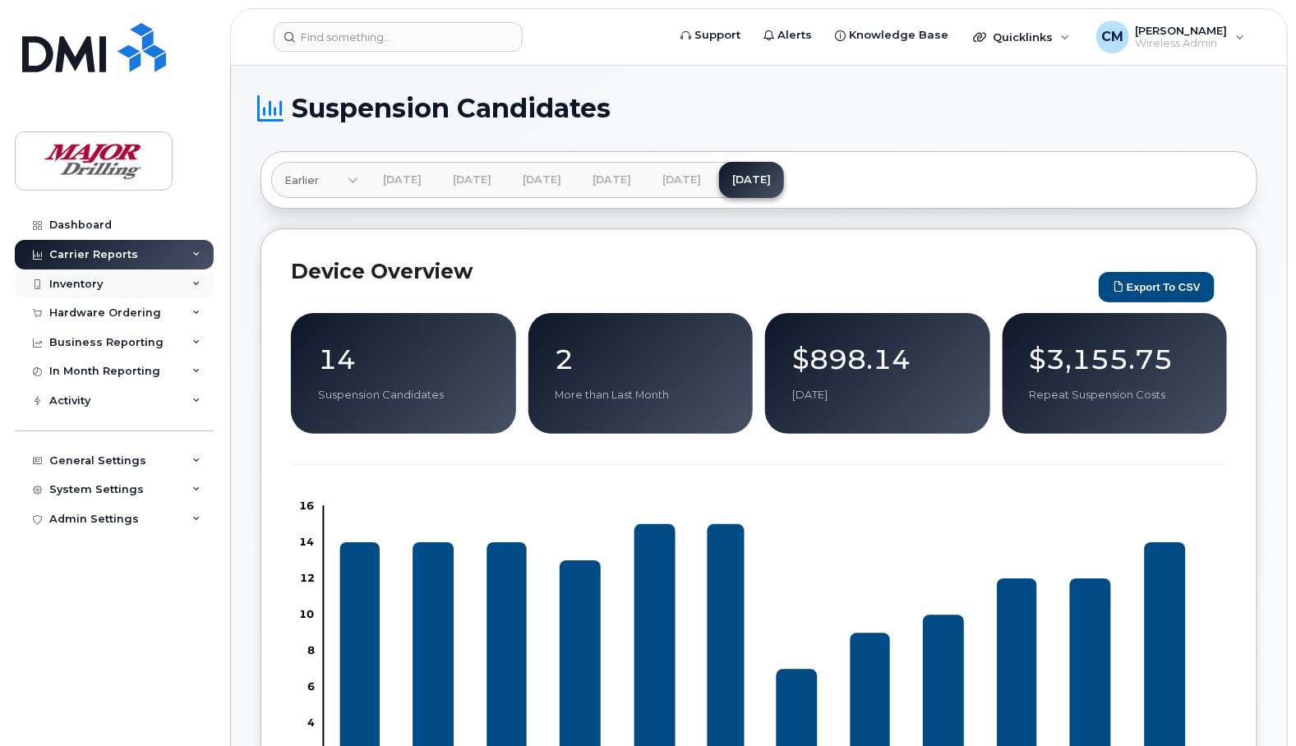
click at [91, 282] on div "Inventory" at bounding box center [75, 284] width 53 height 13
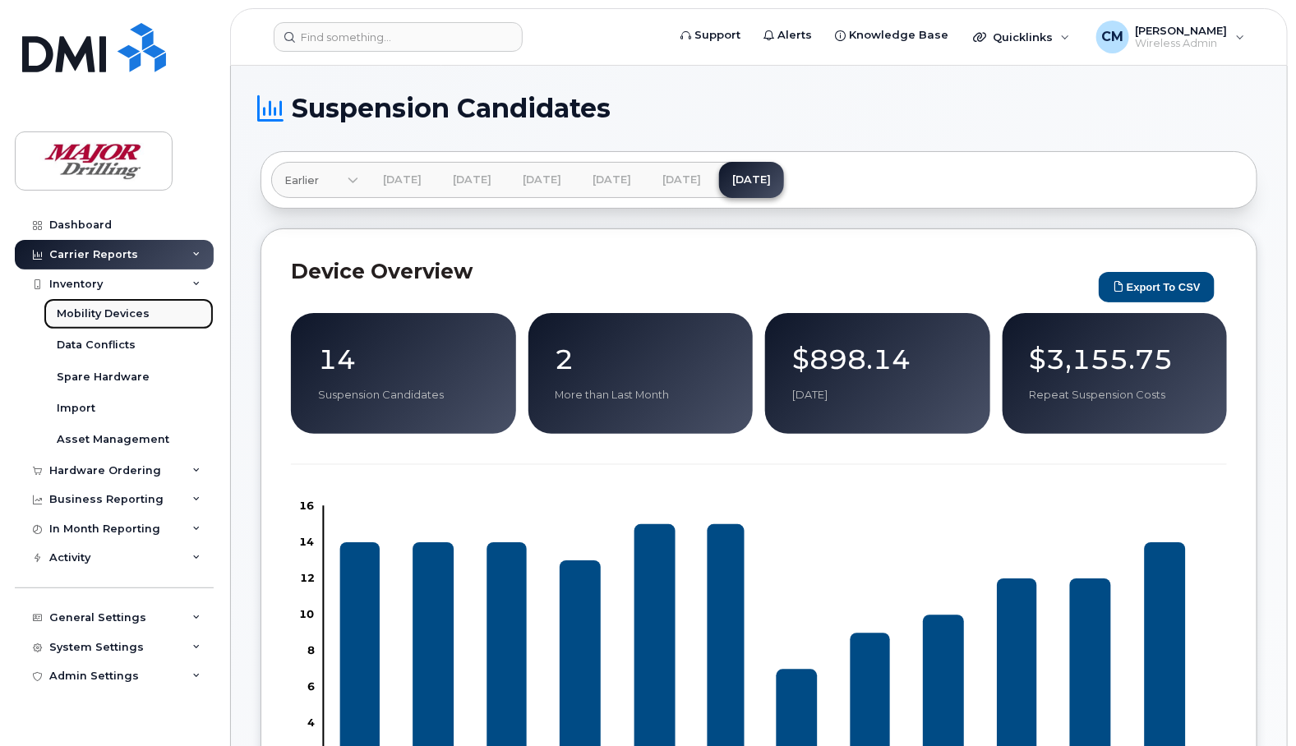
click at [109, 314] on div "Mobility Devices" at bounding box center [103, 313] width 93 height 15
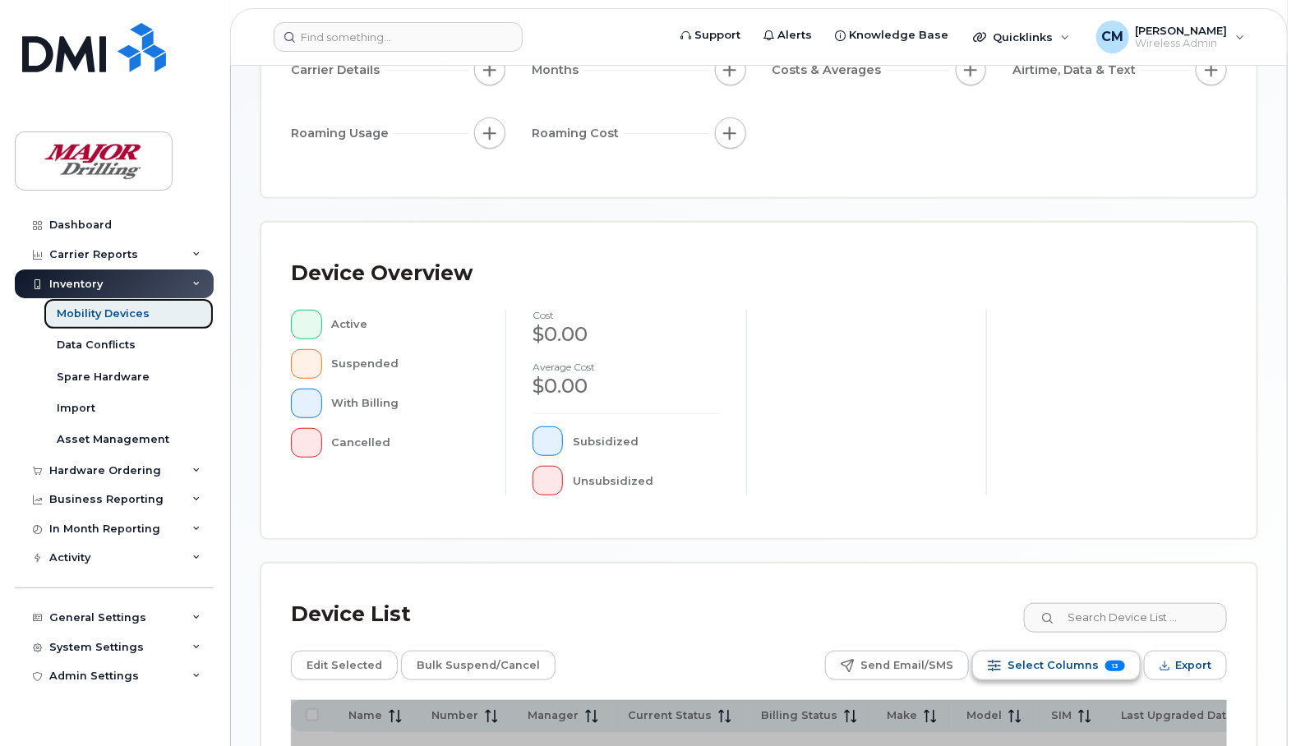
scroll to position [452, 0]
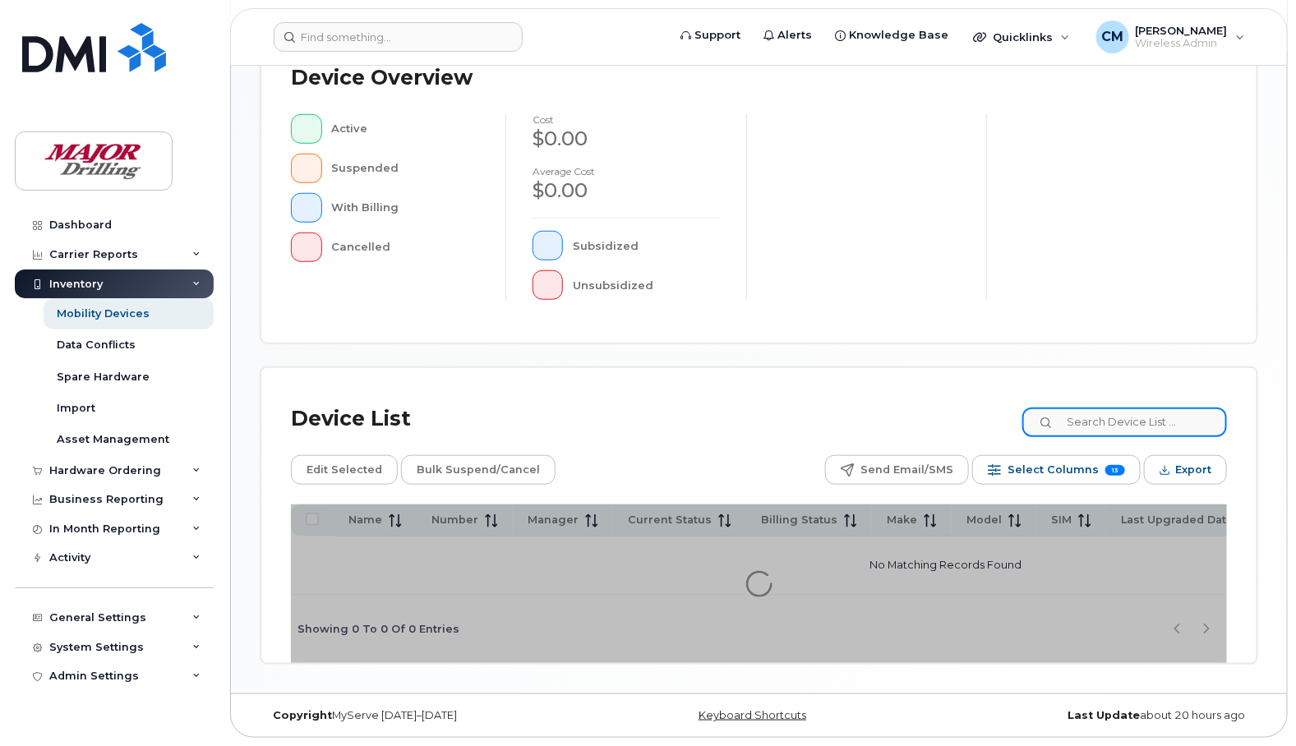
click at [1110, 423] on input at bounding box center [1124, 422] width 205 height 30
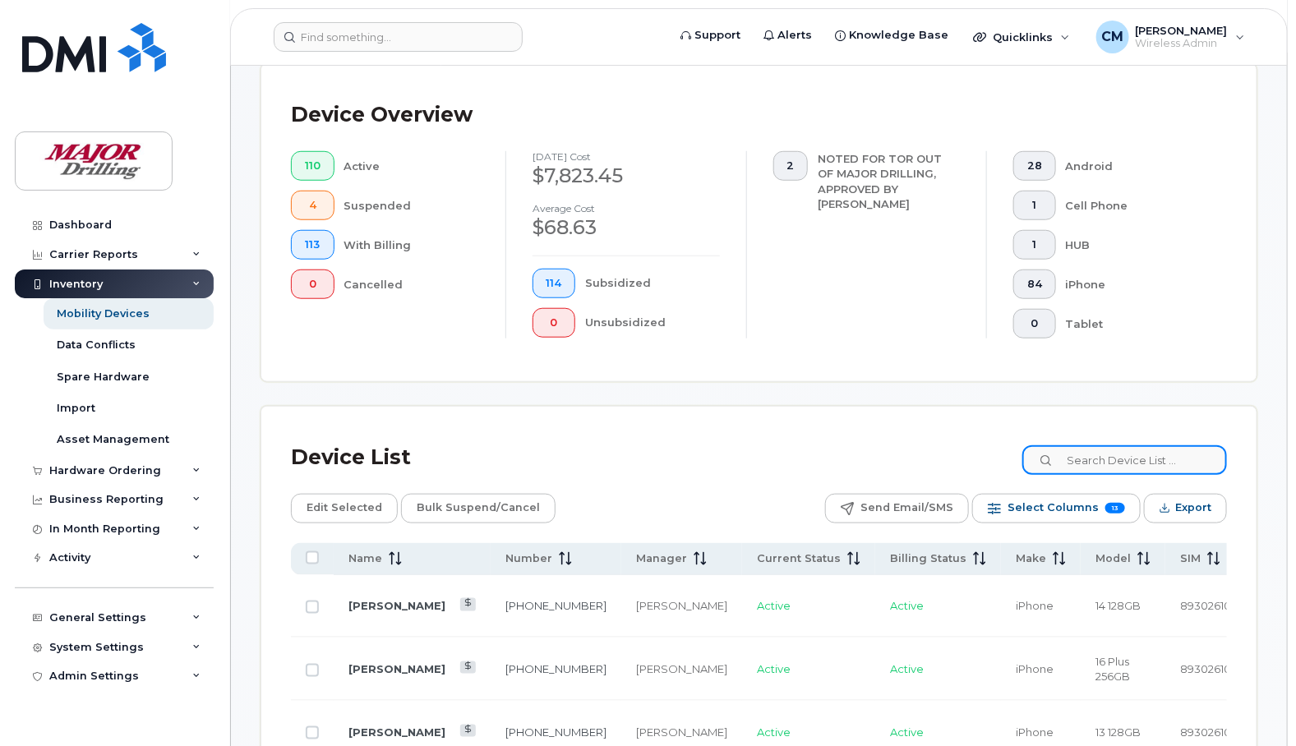
scroll to position [495, 0]
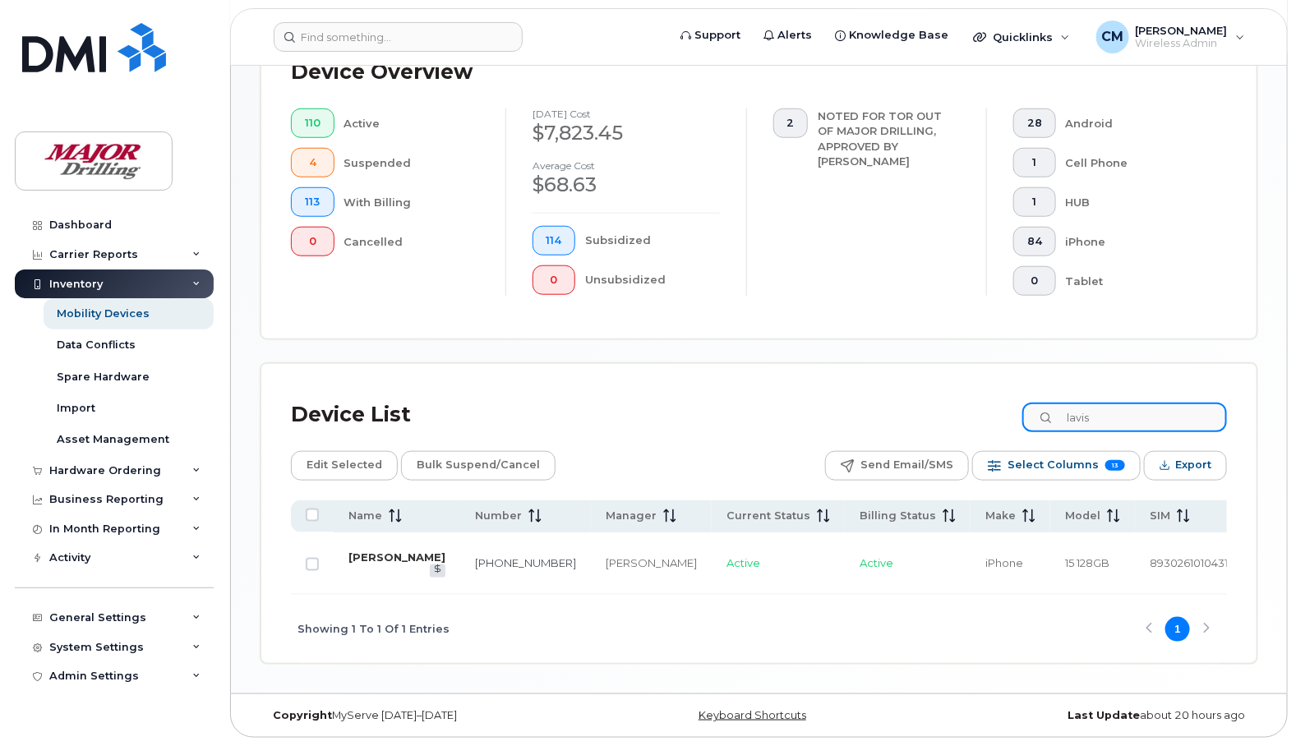
type input "lavis"
click at [356, 559] on link "[PERSON_NAME]" at bounding box center [396, 556] width 97 height 13
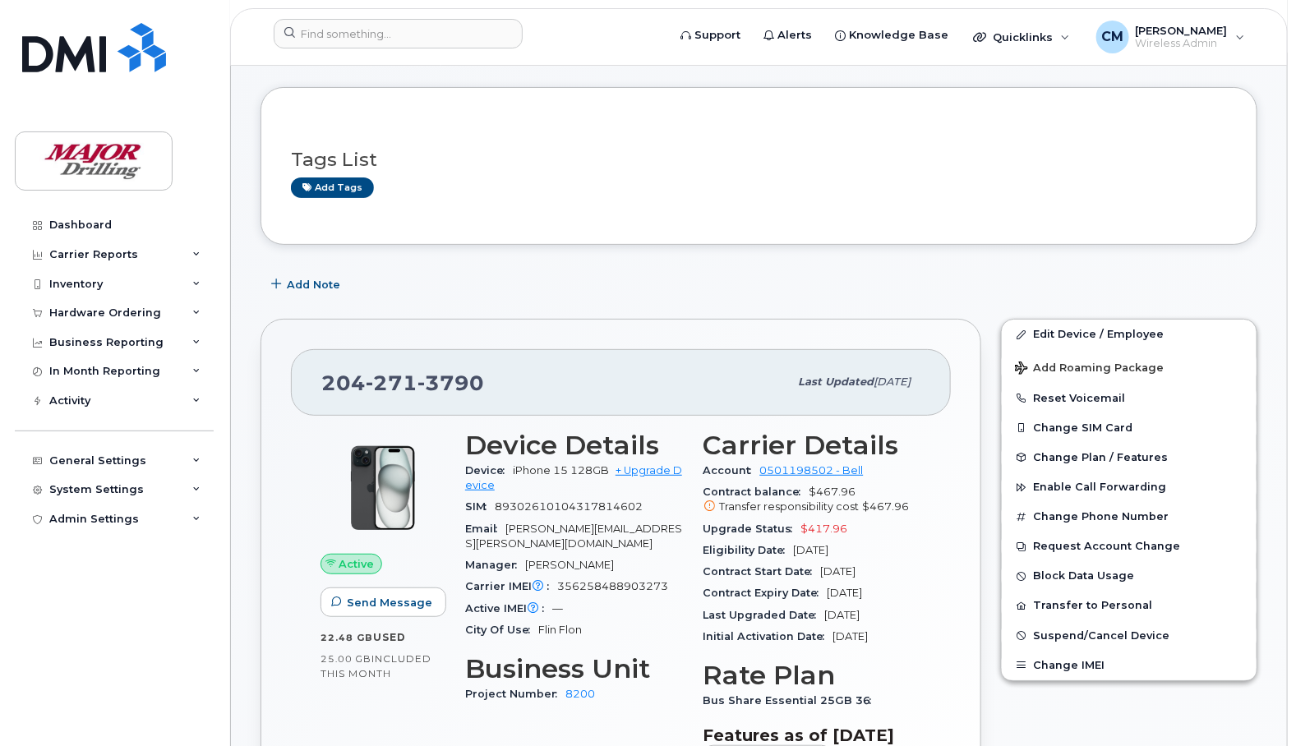
scroll to position [103, 0]
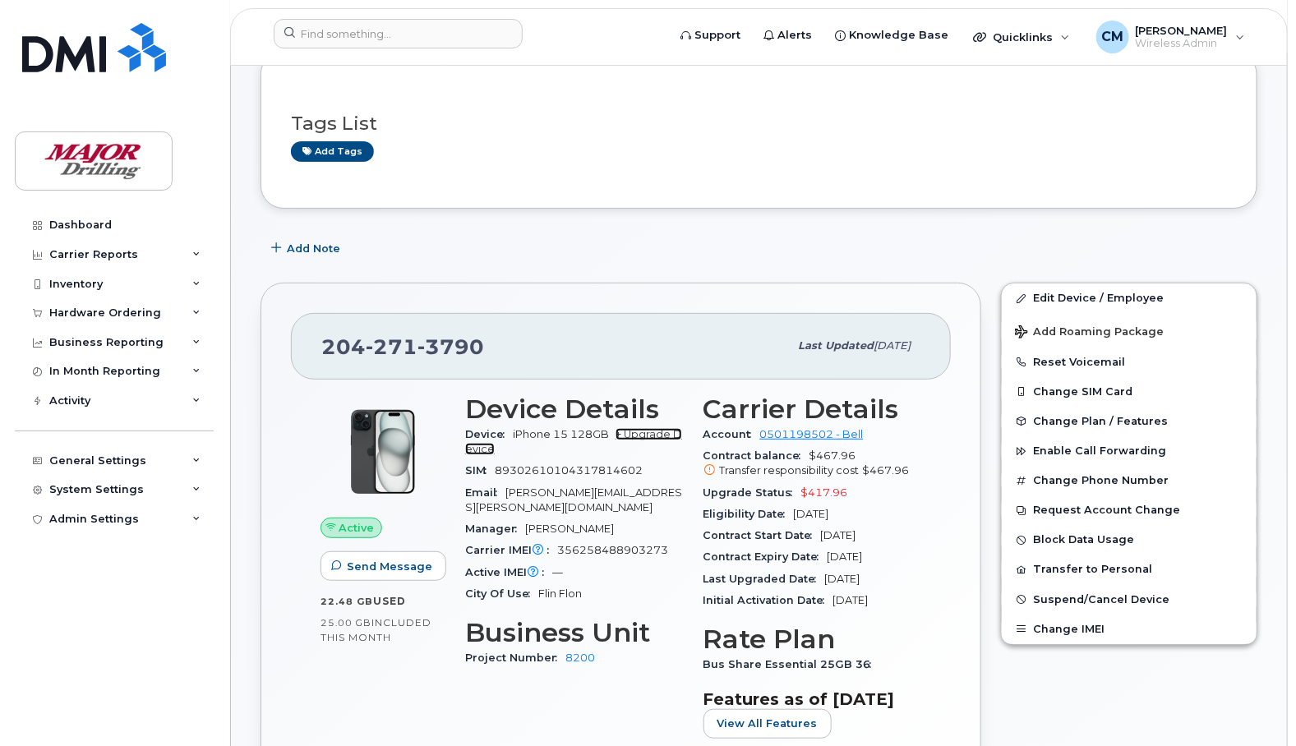
click at [642, 435] on link "+ Upgrade Device" at bounding box center [573, 441] width 217 height 27
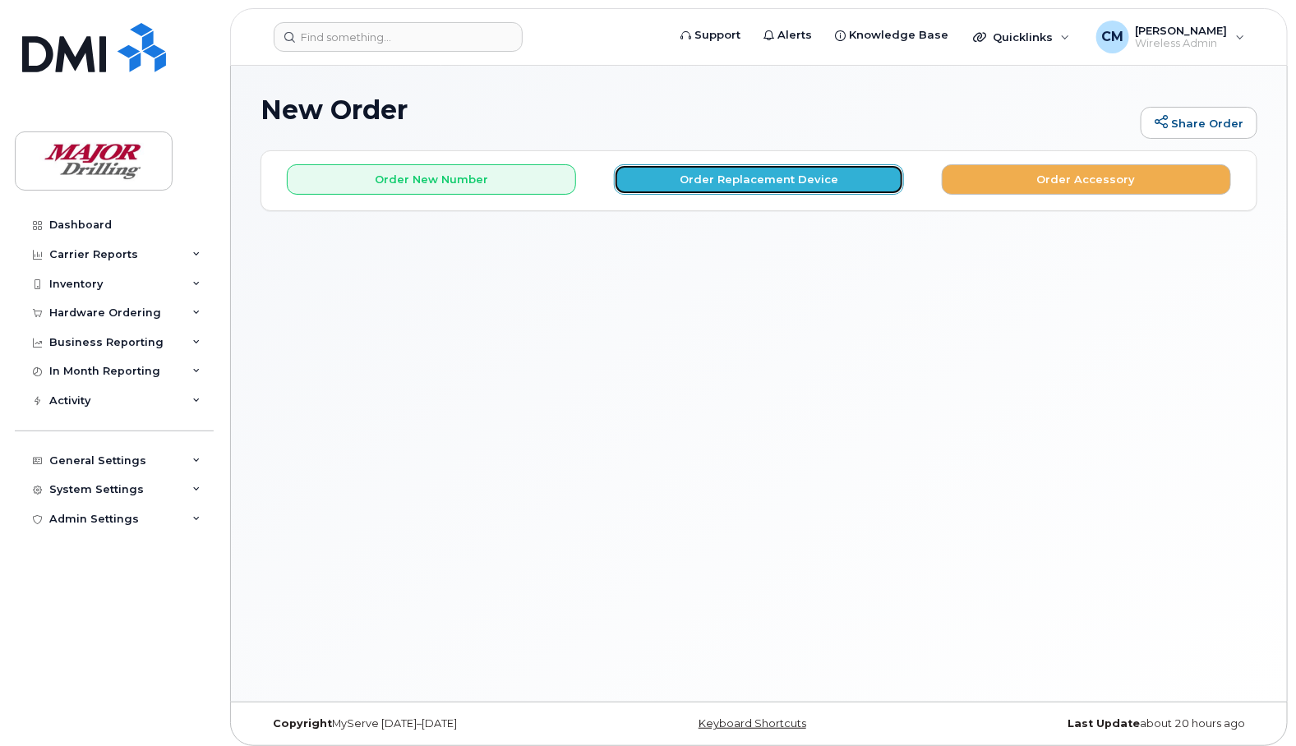
click at [836, 173] on button "Order Replacement Device" at bounding box center [758, 179] width 289 height 30
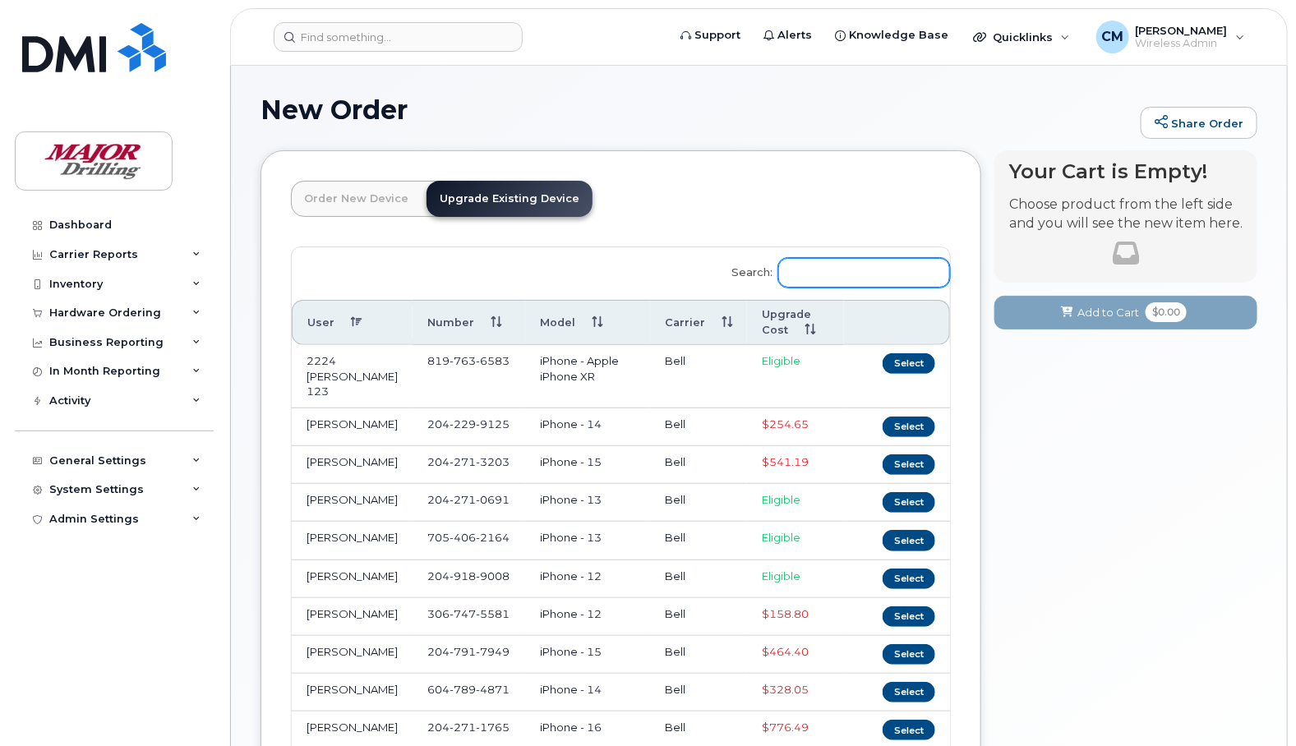
click at [873, 264] on input "Search:" at bounding box center [864, 273] width 172 height 30
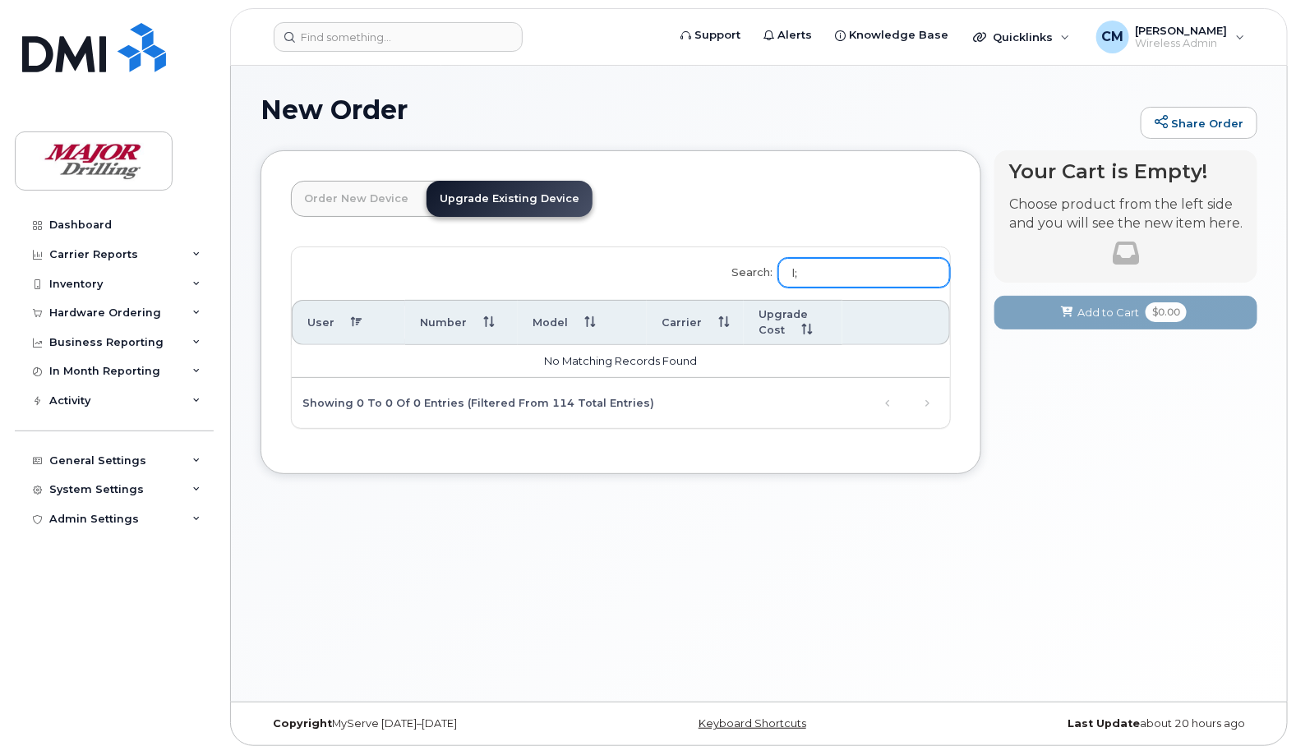
type input "l"
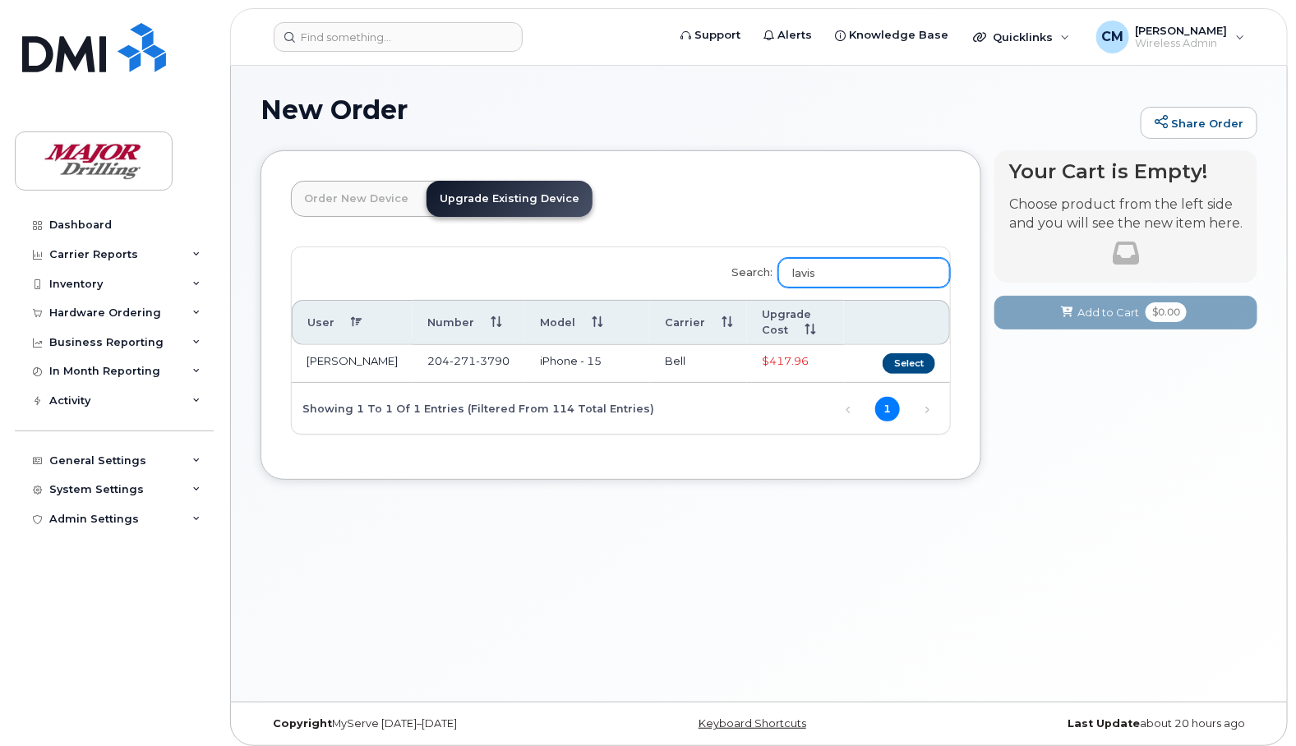
drag, startPoint x: 851, startPoint y: 280, endPoint x: 769, endPoint y: 276, distance: 82.3
click at [769, 276] on label "Search: lavis" at bounding box center [835, 270] width 228 height 46
type input "lavis"
click at [831, 169] on div "Order New Device Upgrade Existing Device Order new device and new line Order ne…" at bounding box center [620, 314] width 720 height 329
drag, startPoint x: 828, startPoint y: 134, endPoint x: 953, endPoint y: 125, distance: 125.2
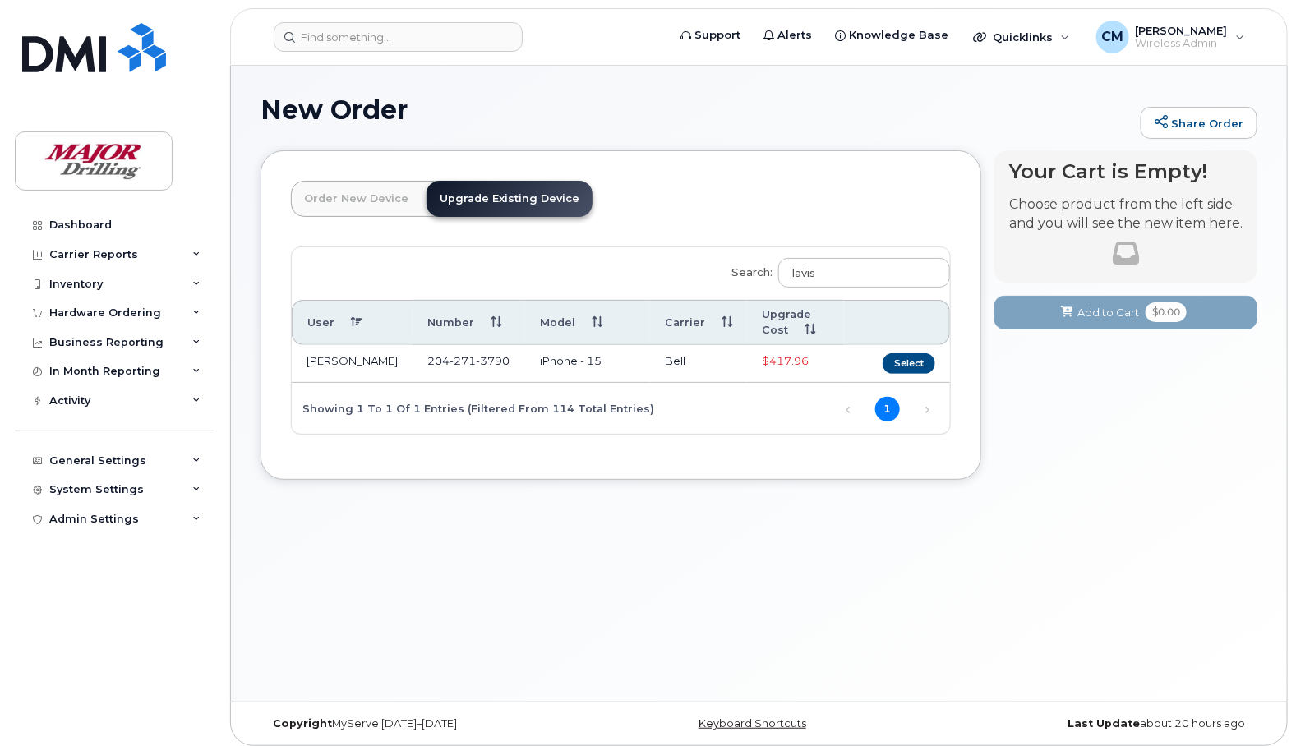
click at [836, 136] on div "New Order Share Order" at bounding box center [758, 122] width 997 height 55
drag, startPoint x: 761, startPoint y: 206, endPoint x: 442, endPoint y: 212, distance: 318.8
click at [761, 206] on header "Order New Device Upgrade Existing Device Order new device and new line Order ne…" at bounding box center [621, 214] width 660 height 66
click at [88, 282] on div "Inventory" at bounding box center [75, 284] width 53 height 13
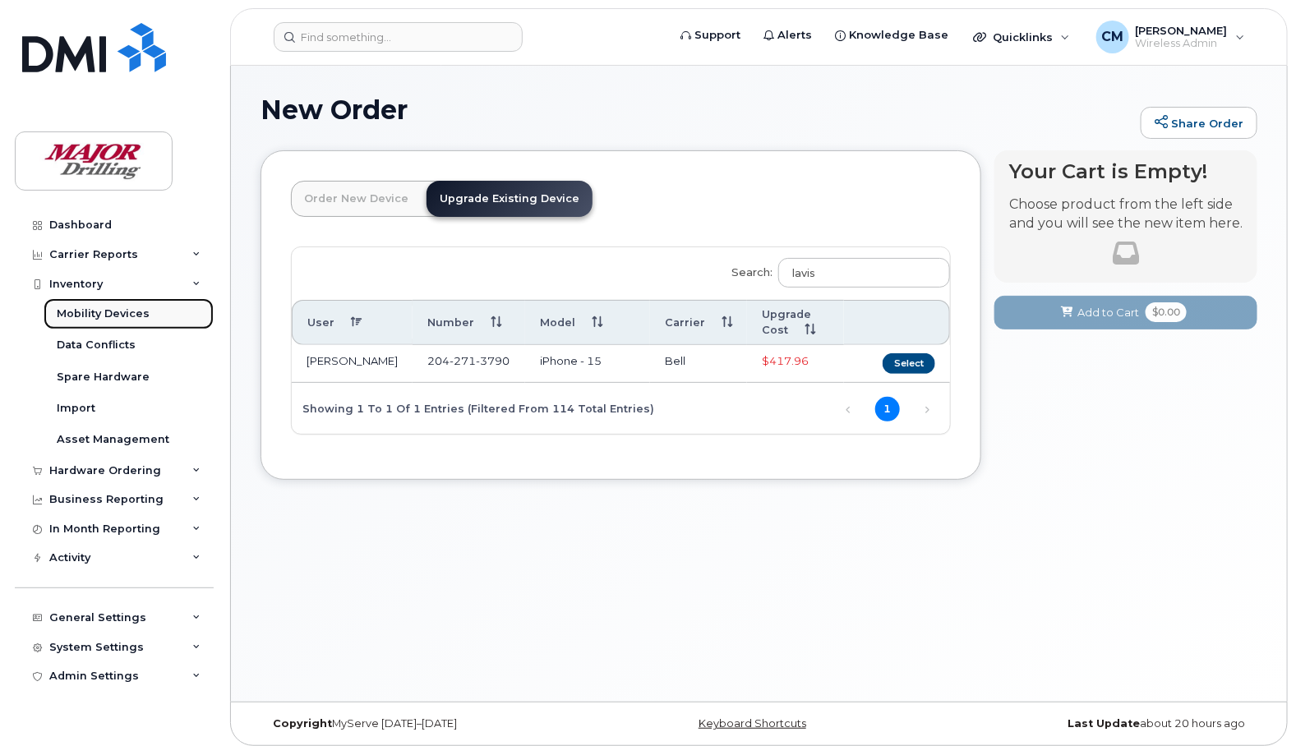
click at [105, 313] on div "Mobility Devices" at bounding box center [103, 313] width 93 height 15
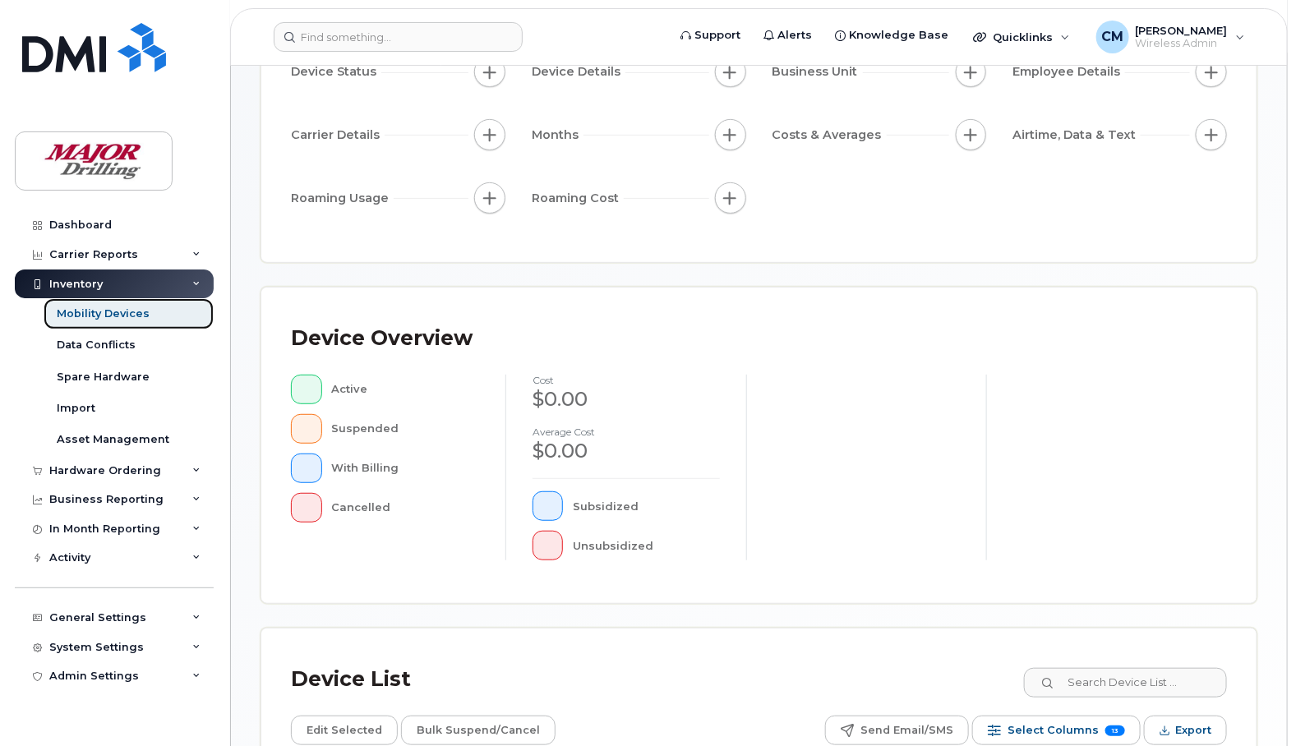
scroll to position [452, 0]
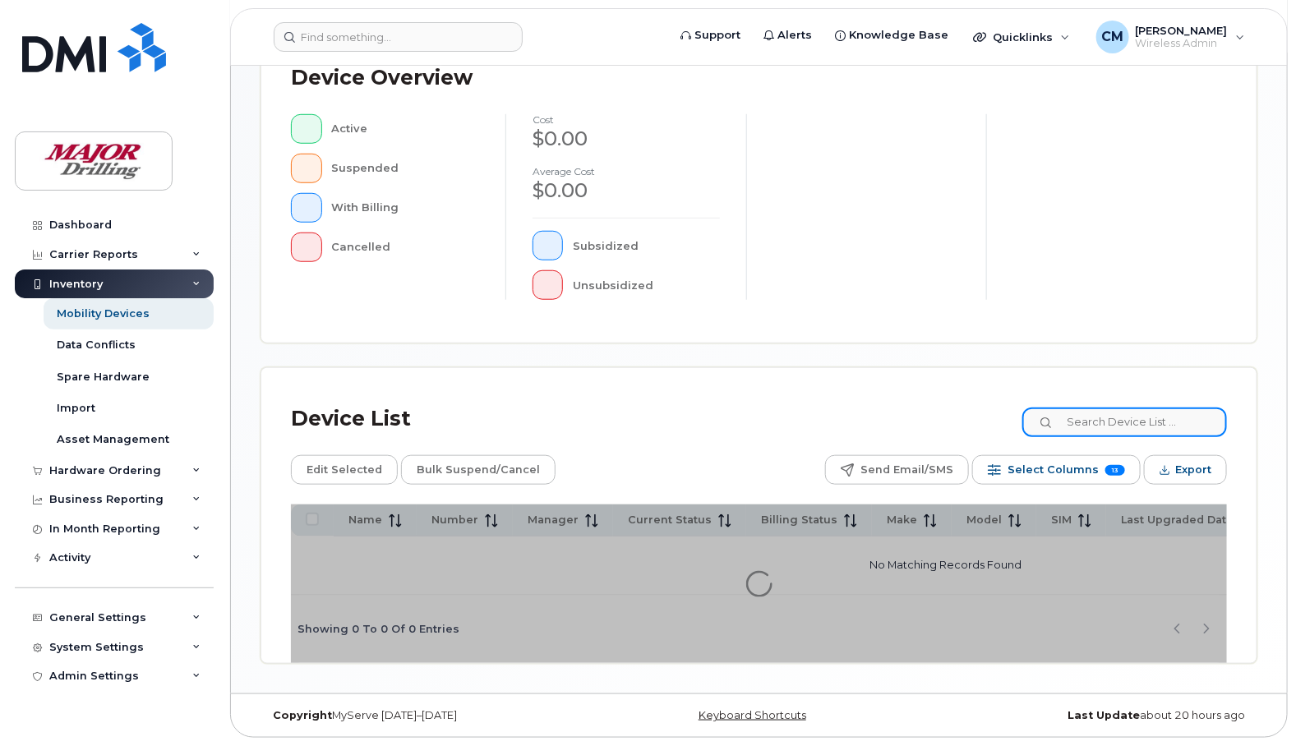
click at [1109, 420] on input at bounding box center [1124, 422] width 205 height 30
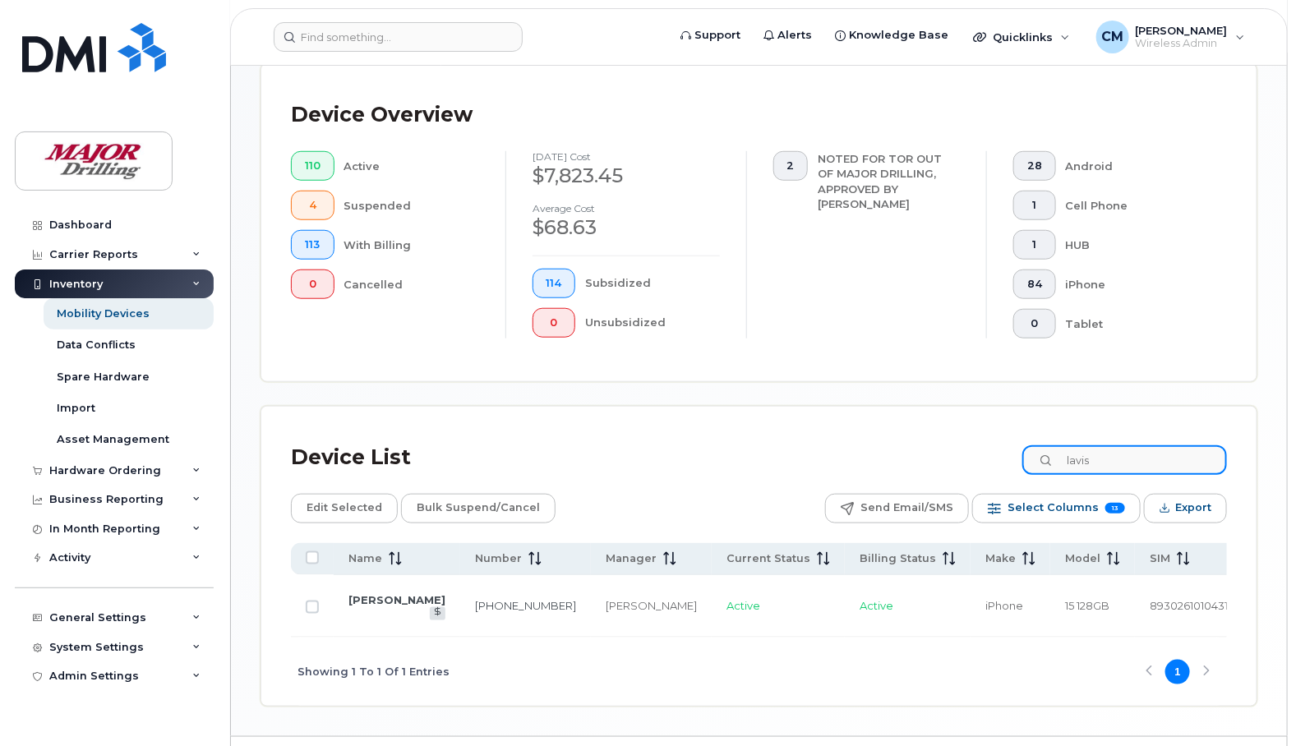
scroll to position [495, 0]
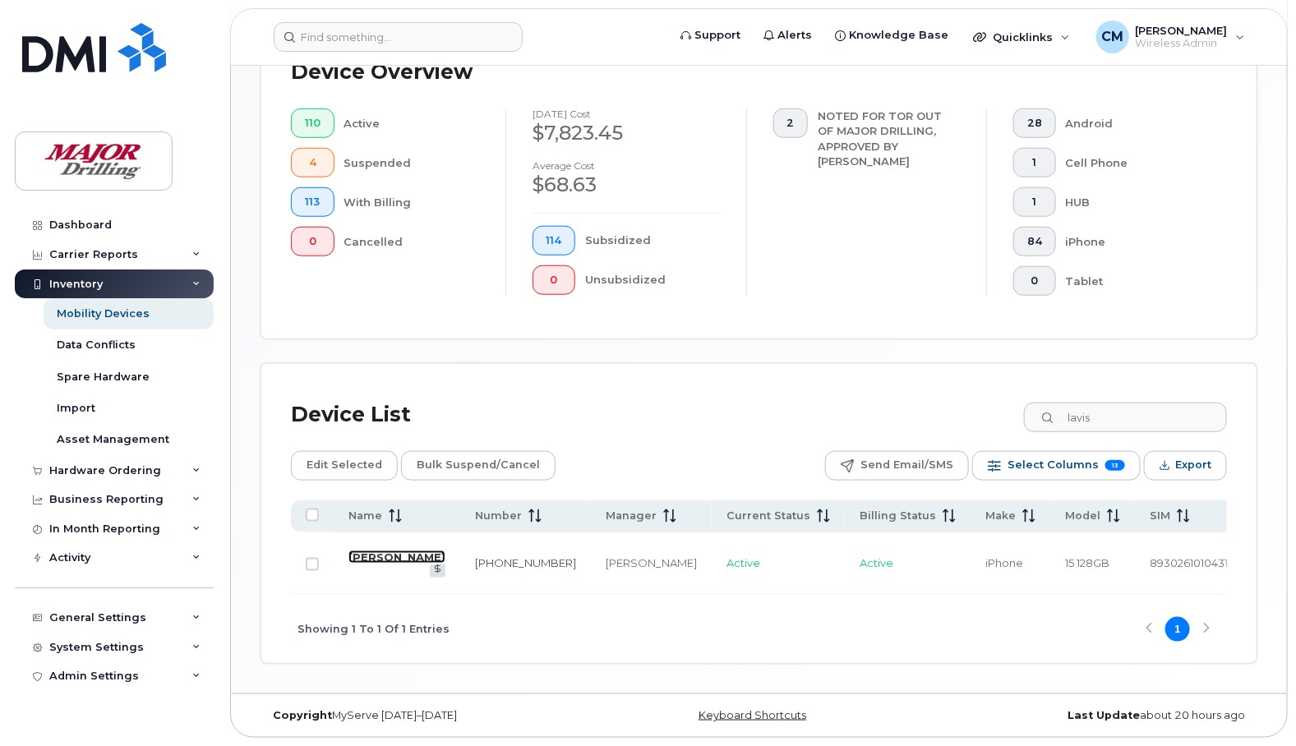
click at [352, 564] on link "[PERSON_NAME]" at bounding box center [396, 556] width 97 height 13
drag, startPoint x: 1111, startPoint y: 413, endPoint x: 1066, endPoint y: 408, distance: 45.5
click at [1066, 408] on input "lavis" at bounding box center [1124, 418] width 205 height 30
type input "mcfad"
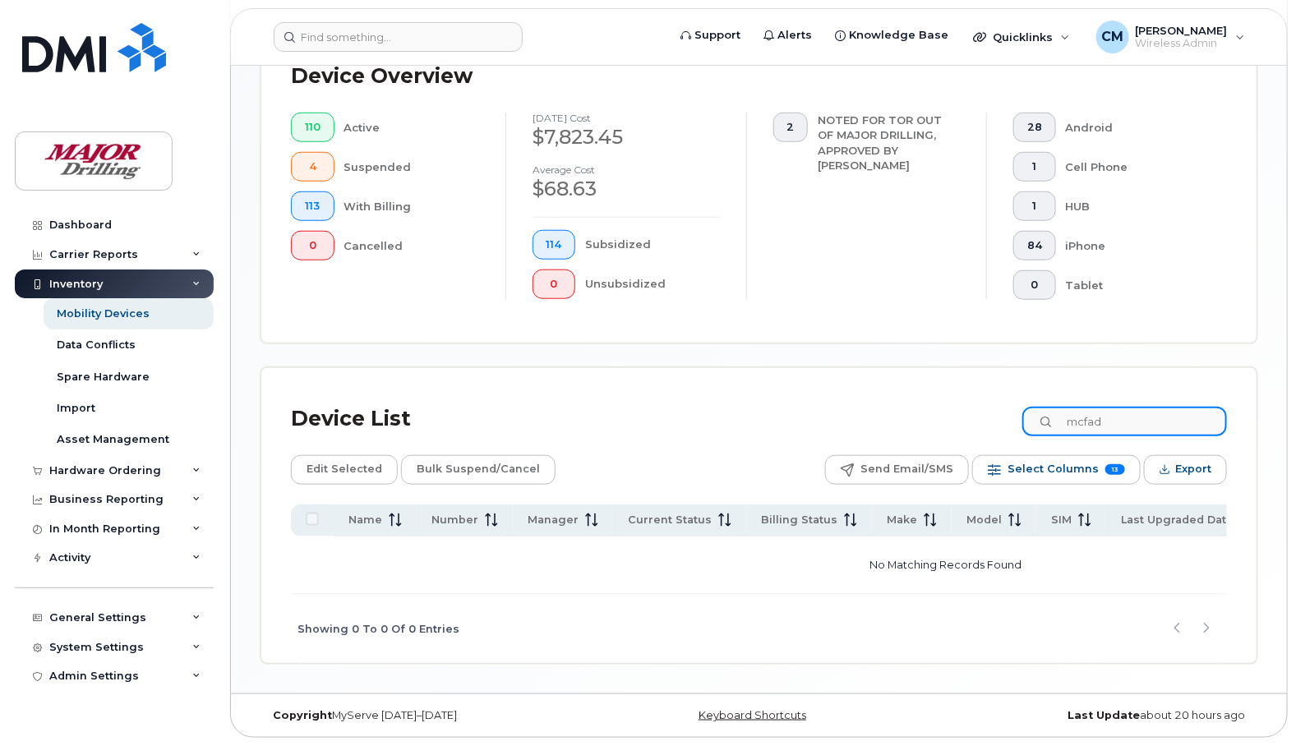
drag, startPoint x: 1135, startPoint y: 423, endPoint x: 1015, endPoint y: 426, distance: 120.0
click at [1015, 426] on div "Device List mcfad" at bounding box center [759, 419] width 936 height 43
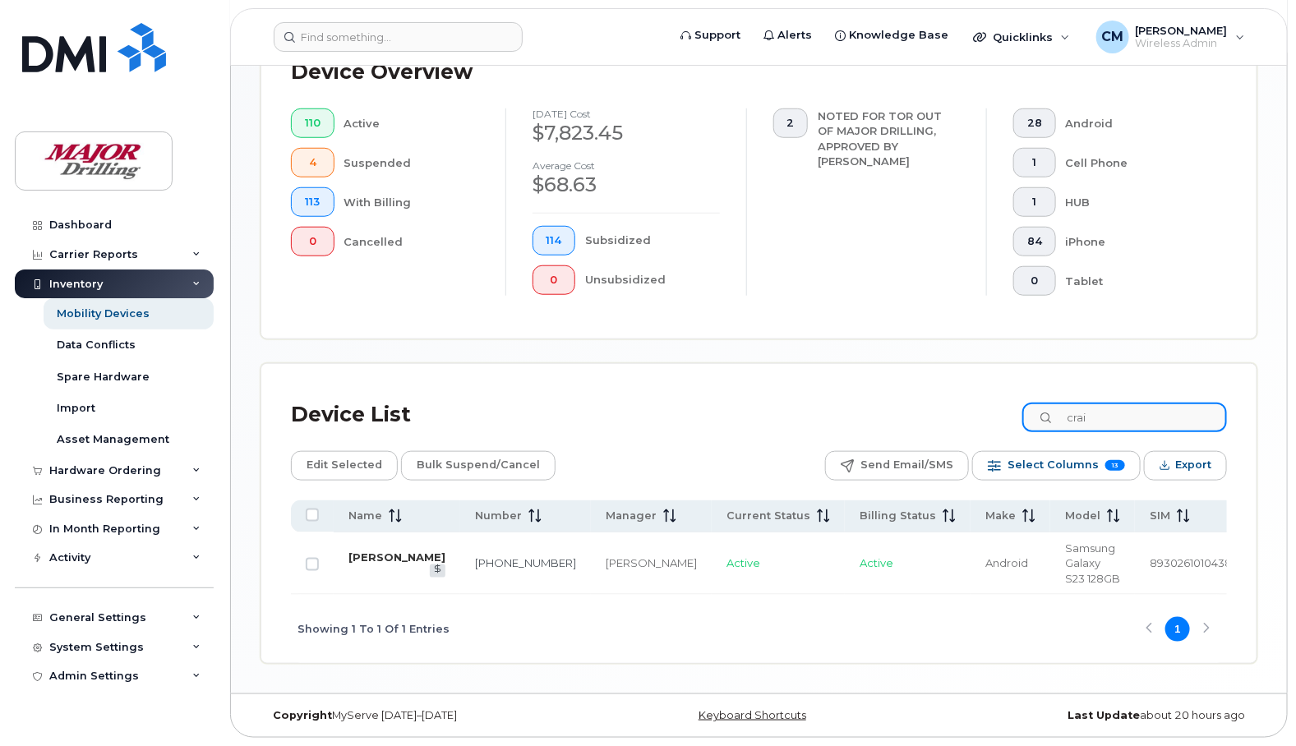
type input "crai"
click at [355, 564] on link "[PERSON_NAME]" at bounding box center [396, 556] width 97 height 13
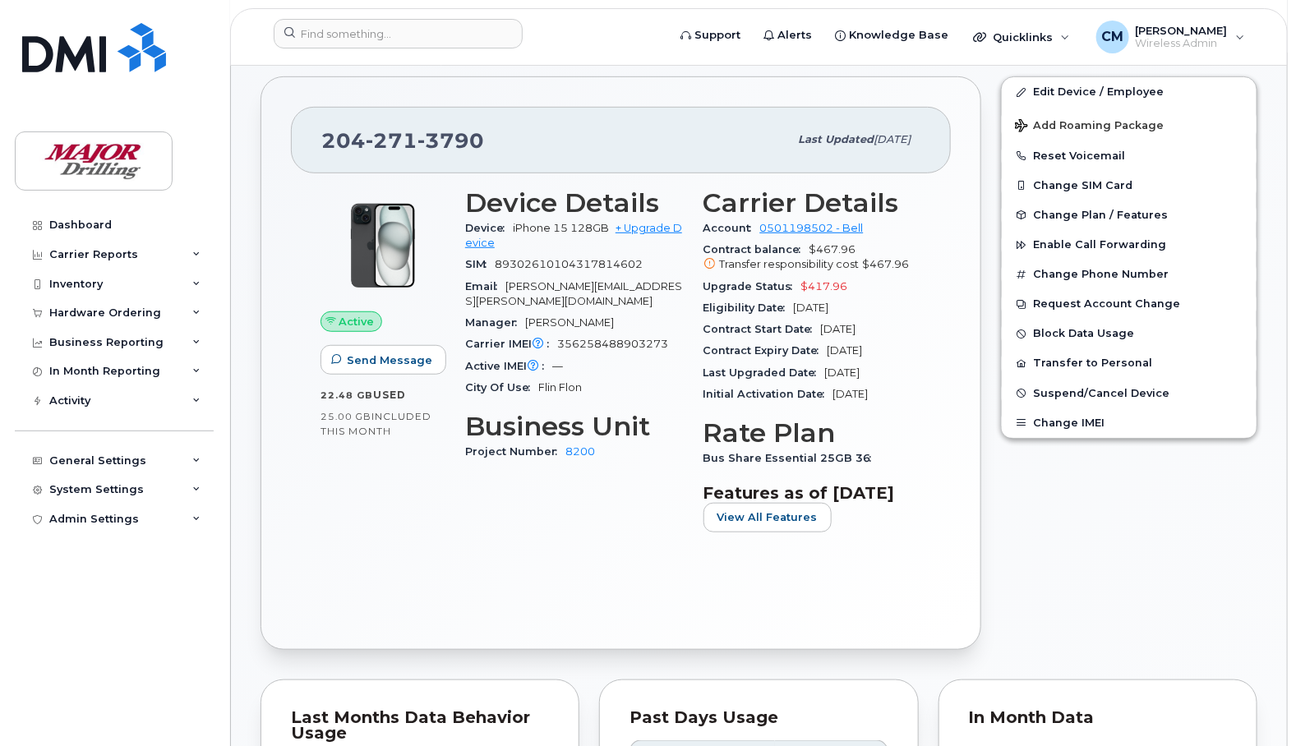
scroll to position [308, 0]
click at [996, 538] on div "Edit Device / Employee Add Roaming Package Reset Voicemail Change SIM Card Chan…" at bounding box center [1129, 363] width 276 height 592
click at [947, 551] on div "Active Send Message 22.48 GB  used 25.00 GB  included this month Device Details…" at bounding box center [621, 397] width 660 height 446
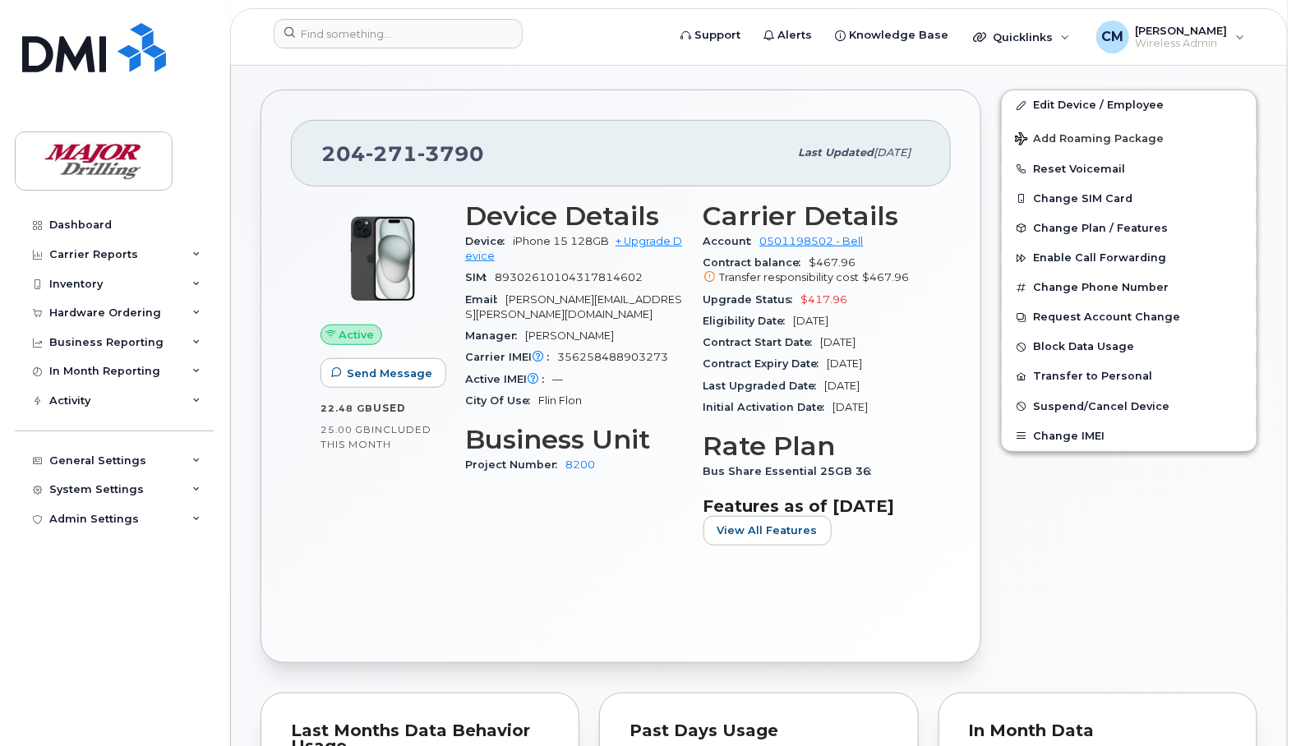
scroll to position [0, 0]
